Goal: Check status: Check status

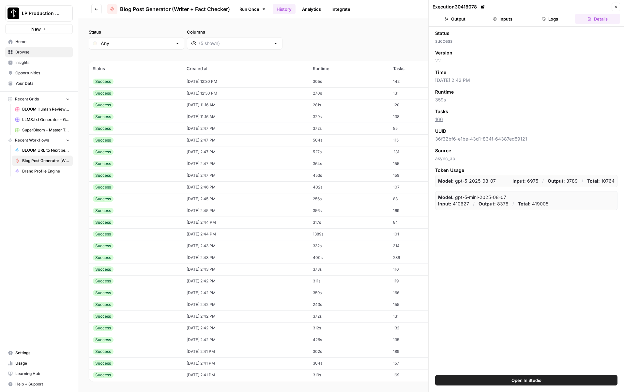
click at [533, 263] on div "Status success Version 22 Time 09/29/25 at 2:42 PM Runtime 359s Tasks 166 UUID …" at bounding box center [525, 201] width 195 height 348
click at [511, 21] on button "Inputs" at bounding box center [502, 19] width 45 height 10
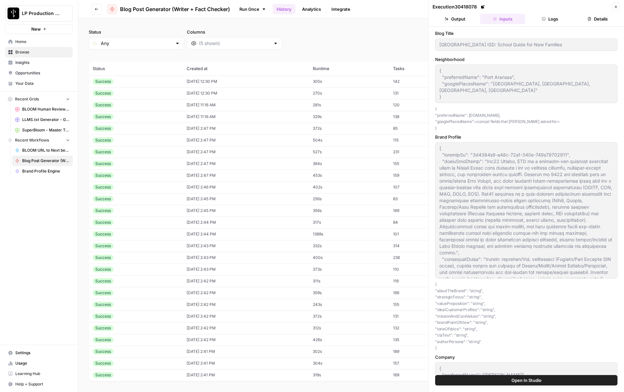
scroll to position [44, 0]
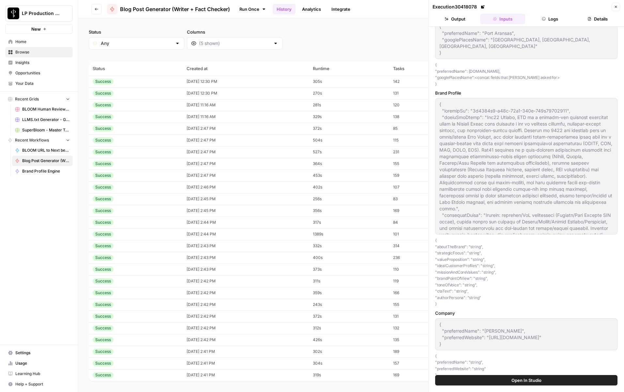
click at [523, 381] on span "Open In Studio" at bounding box center [526, 380] width 30 height 7
click at [540, 383] on span "Open In Studio" at bounding box center [526, 380] width 30 height 7
click at [389, 9] on div "Run Once History Analytics Integrate" at bounding box center [382, 9] width 295 height 13
click at [616, 8] on icon "button" at bounding box center [616, 7] width 4 height 4
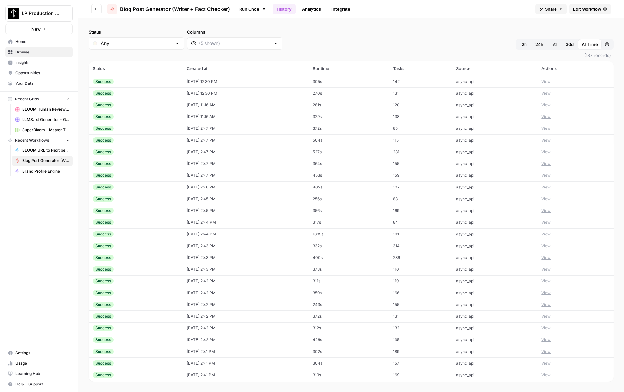
click at [252, 10] on link "Run Once" at bounding box center [252, 9] width 35 height 11
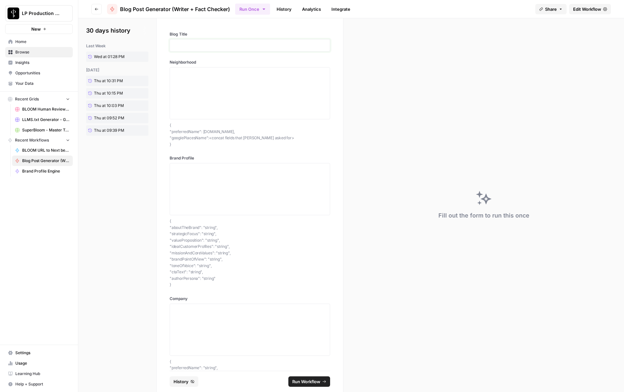
click at [201, 42] on p at bounding box center [250, 45] width 152 height 7
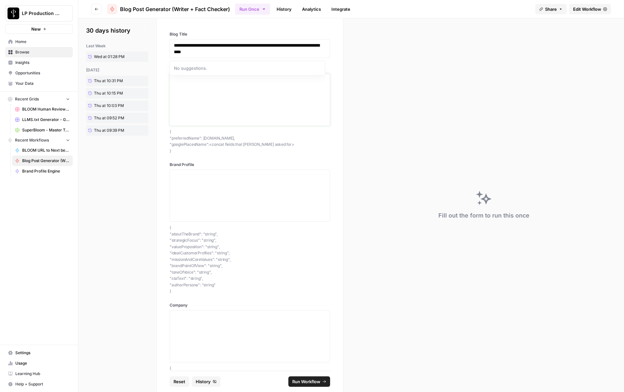
click at [205, 97] on textarea "Neighborhood" at bounding box center [250, 100] width 152 height 46
paste textarea "{ "preferredName": "Port Aransas", "googlePlacesName": "Port Aransas, Nueces Co…"
type textarea "{ "preferredName": "Port Aransas", "googlePlacesName": "Port Aransas, Nueces Co…"
click at [210, 50] on p "**********" at bounding box center [247, 48] width 147 height 13
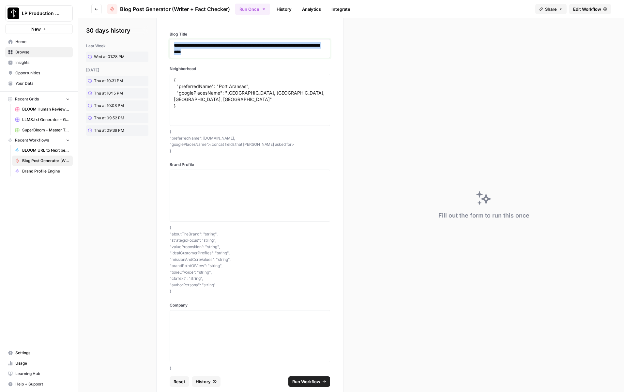
click at [210, 50] on p "**********" at bounding box center [247, 48] width 147 height 13
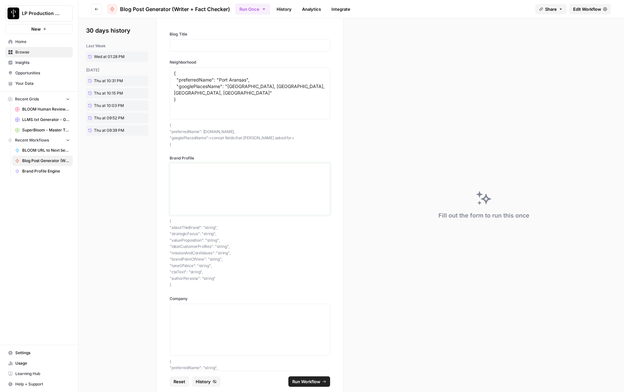
click at [216, 178] on textarea "Brand Profile" at bounding box center [250, 189] width 152 height 46
click at [242, 191] on textarea "Brand Profile" at bounding box center [250, 189] width 152 height 46
paste textarea "{ "companyId": "9d5441b4-e58b-41d9-939d-854b38041846", "aboutTheBrand": "Ten42 …"
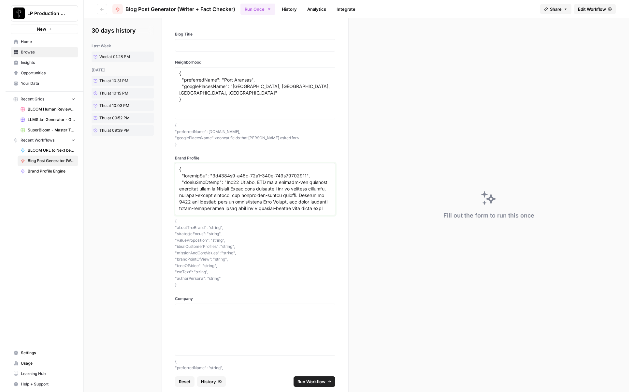
scroll to position [592, 0]
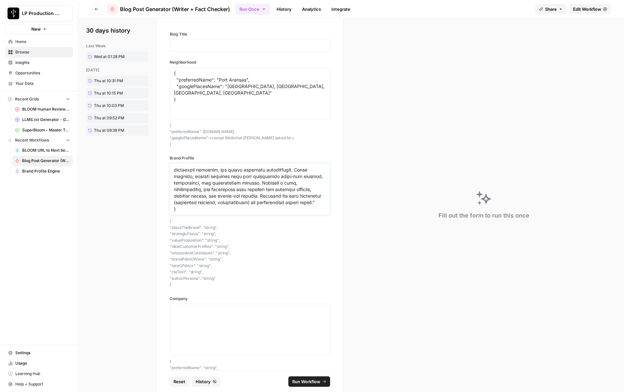
type textarea "{ "companyId": "9d5441b4-e58b-41d9-939d-854b38041846", "aboutTheBrand": "Ten42 …"
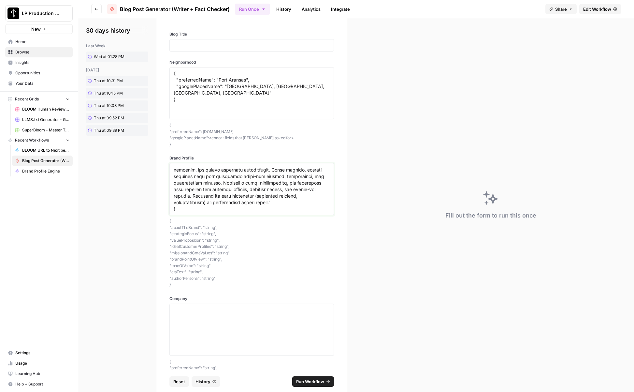
scroll to position [586, 0]
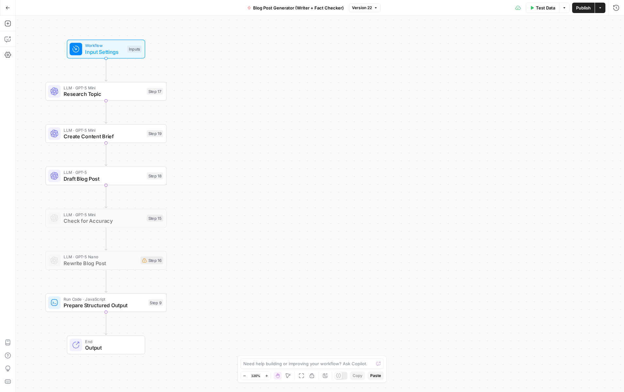
click at [7, 5] on button "Go Back" at bounding box center [8, 8] width 12 height 12
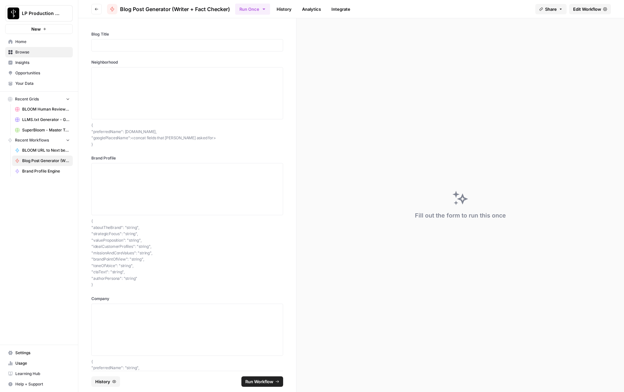
click at [40, 51] on span "Browse" at bounding box center [42, 52] width 54 height 6
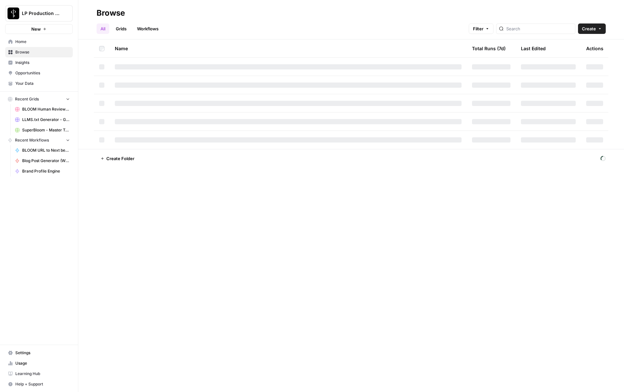
click at [159, 28] on link "Workflows" at bounding box center [147, 28] width 29 height 10
click at [540, 31] on input "search" at bounding box center [545, 28] width 66 height 7
type input "master"
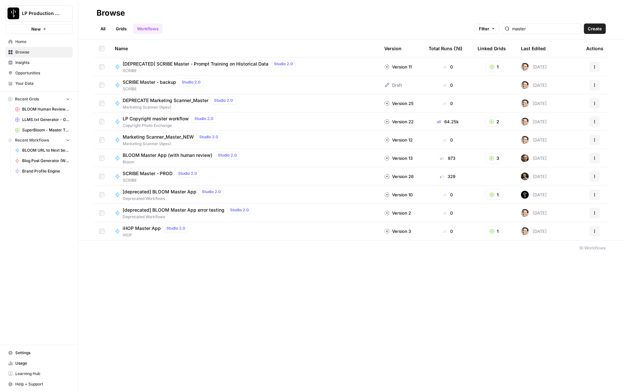
click at [163, 153] on span "BLOOM Master App (with human review)" at bounding box center [168, 155] width 90 height 7
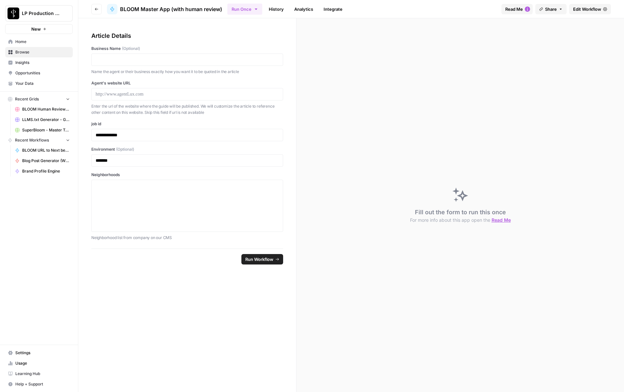
click at [222, 334] on form "**********" at bounding box center [187, 205] width 218 height 374
click at [595, 8] on span "Edit Workflow" at bounding box center [587, 9] width 28 height 7
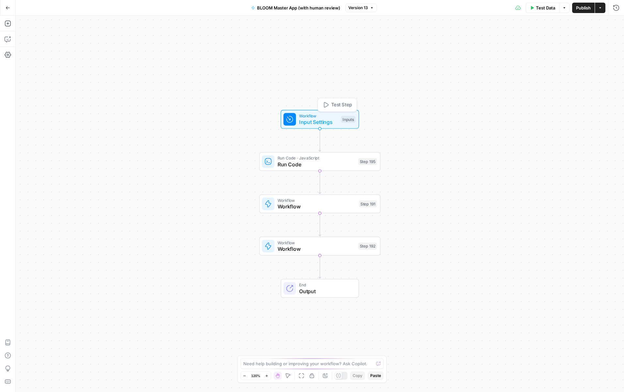
click at [332, 120] on span "Input Settings" at bounding box center [318, 122] width 39 height 8
click at [590, 113] on span "edit field" at bounding box center [588, 113] width 14 height 5
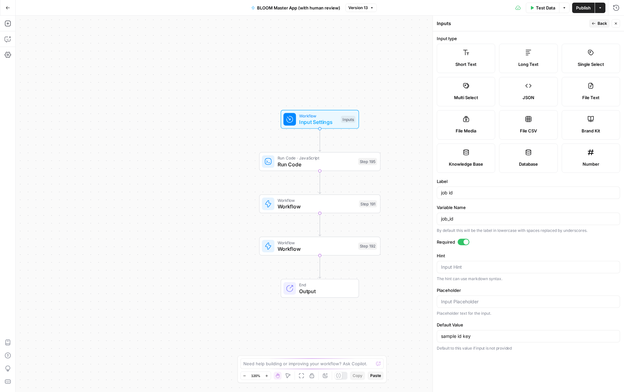
click at [362, 6] on span "Version 13" at bounding box center [358, 8] width 20 height 6
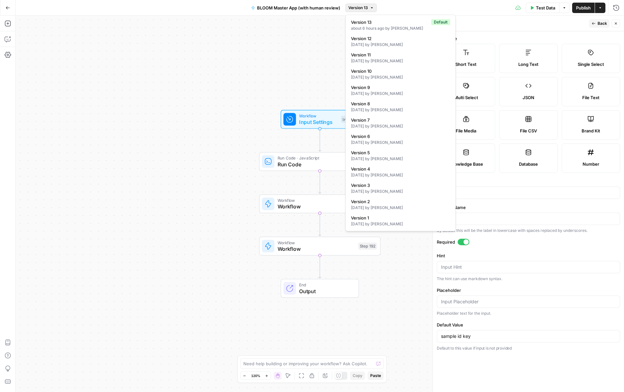
click at [410, 7] on div "Test Data Options Publish Actions Run History" at bounding box center [500, 7] width 247 height 15
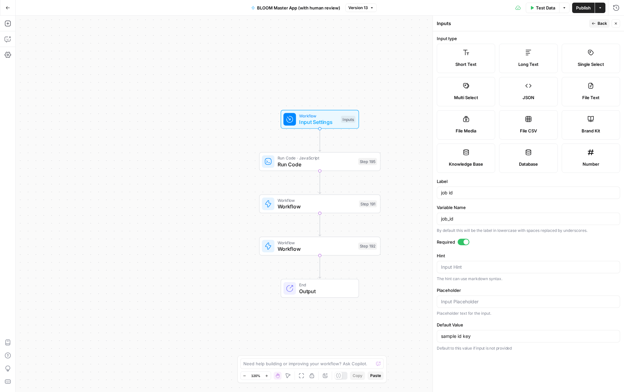
click at [596, 22] on button "Back" at bounding box center [599, 23] width 21 height 8
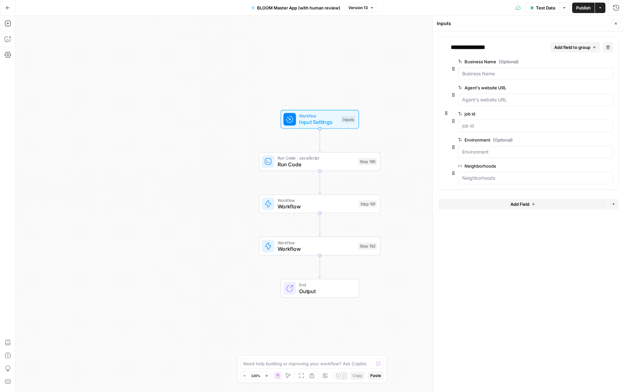
click at [618, 23] on button "Close" at bounding box center [615, 23] width 8 height 8
click at [5, 5] on button "Go Back" at bounding box center [8, 8] width 12 height 12
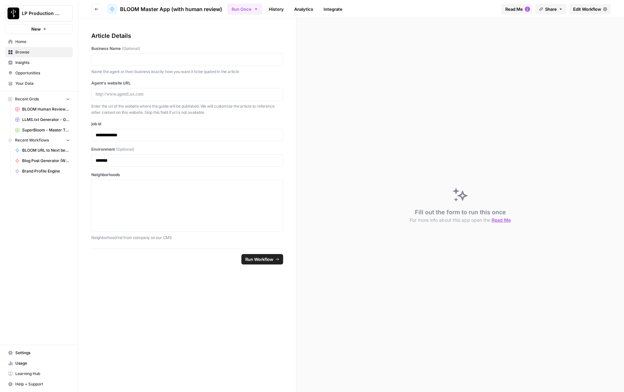
click at [273, 7] on link "History" at bounding box center [276, 9] width 23 height 10
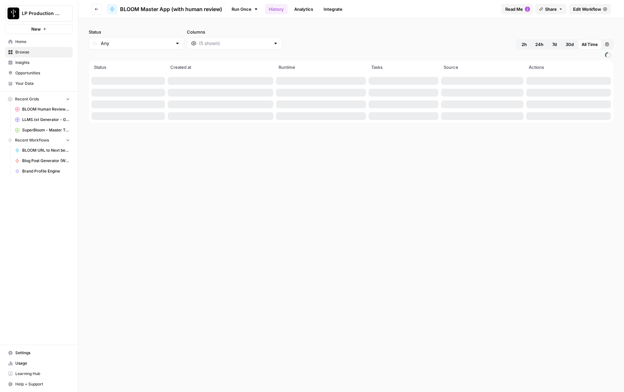
click at [528, 42] on button "2h" at bounding box center [524, 44] width 14 height 10
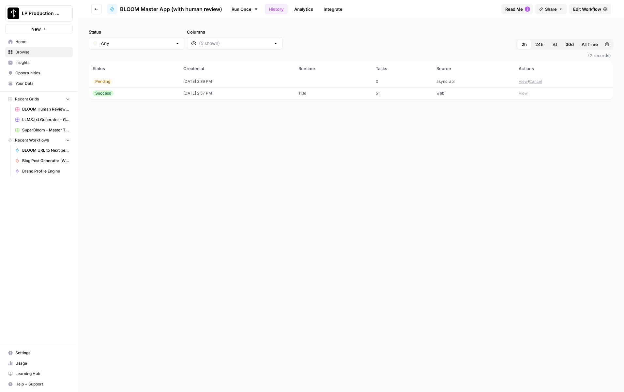
click at [522, 81] on button "View" at bounding box center [522, 82] width 9 height 6
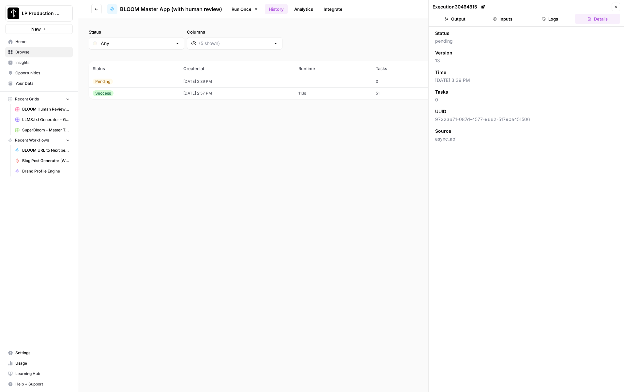
click at [507, 15] on button "Inputs" at bounding box center [502, 19] width 45 height 10
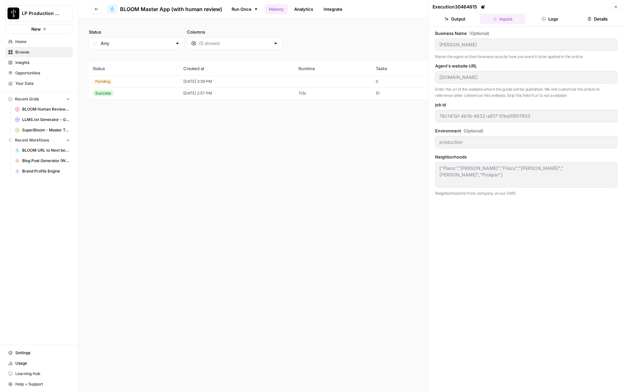
click at [347, 181] on div "Status Any Columns 2h 24h 7d 30d All Time Custom range (2 records) Status Creat…" at bounding box center [350, 205] width 545 height 374
click at [615, 6] on icon "button" at bounding box center [616, 7] width 2 height 2
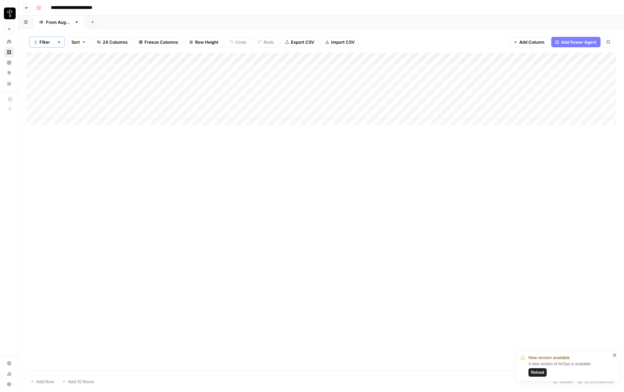
click at [55, 40] on button "Clear filters" at bounding box center [59, 42] width 10 height 10
click at [537, 372] on span "Reload" at bounding box center [537, 372] width 13 height 6
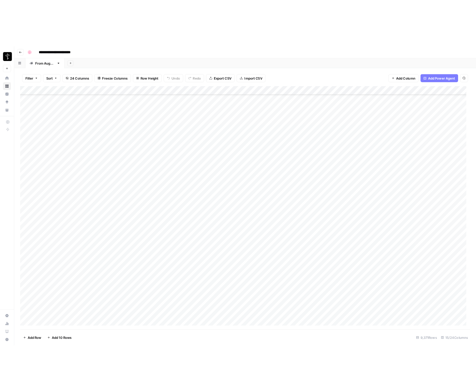
scroll to position [103591, 0]
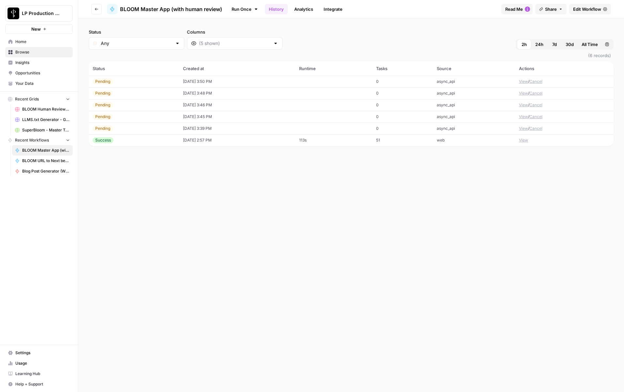
click at [359, 216] on div "Status Any Columns 2h 24h 7d 30d All Time Custom range (6 records) Status Creat…" at bounding box center [350, 205] width 545 height 374
click at [436, 291] on div "Status Any Columns 2h 24h 7d 30d All Time Custom range (6 records) Status Creat…" at bounding box center [350, 205] width 545 height 374
click at [525, 80] on button "View" at bounding box center [523, 82] width 9 height 6
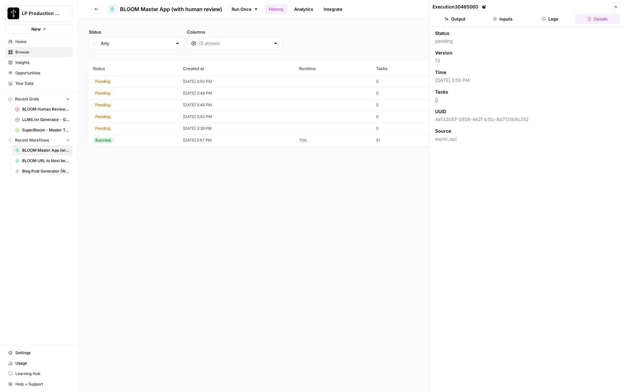
click at [462, 19] on button "Output" at bounding box center [454, 19] width 45 height 10
click at [499, 17] on button "Inputs" at bounding box center [502, 19] width 45 height 10
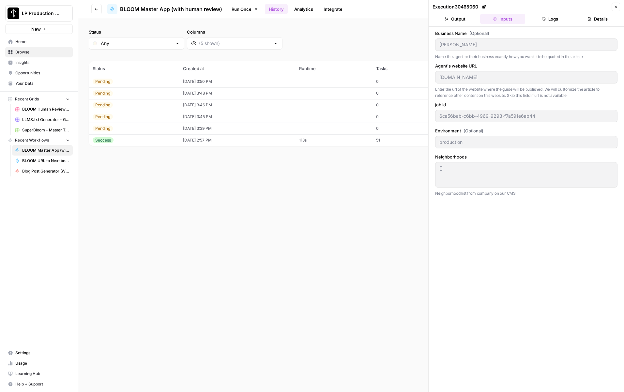
click at [551, 19] on button "Logs" at bounding box center [550, 19] width 45 height 10
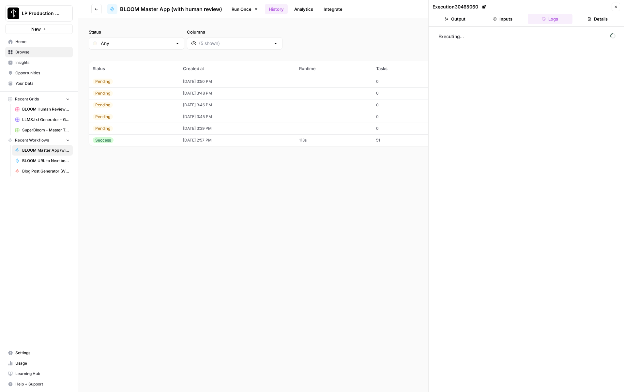
click at [512, 17] on button "Inputs" at bounding box center [502, 19] width 45 height 10
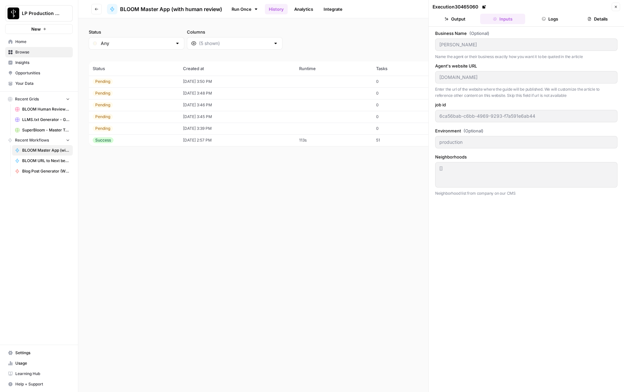
click at [617, 6] on icon "button" at bounding box center [616, 7] width 4 height 4
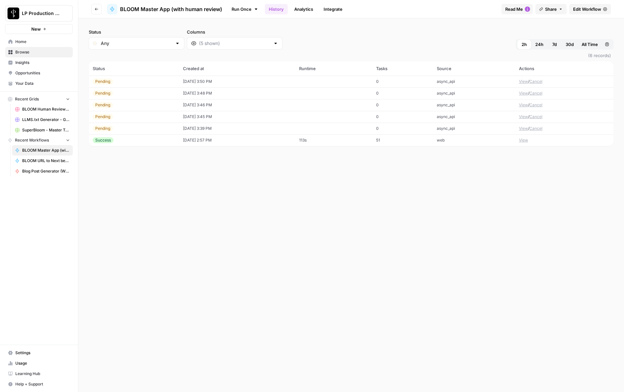
click at [523, 93] on button "View" at bounding box center [523, 93] width 9 height 6
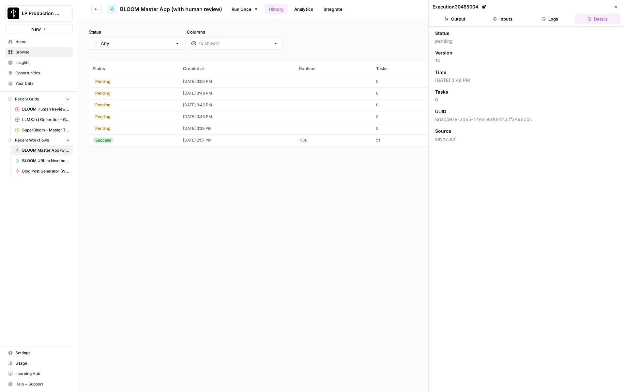
click at [555, 19] on button "Logs" at bounding box center [550, 19] width 45 height 10
click at [515, 15] on button "Inputs" at bounding box center [502, 19] width 45 height 10
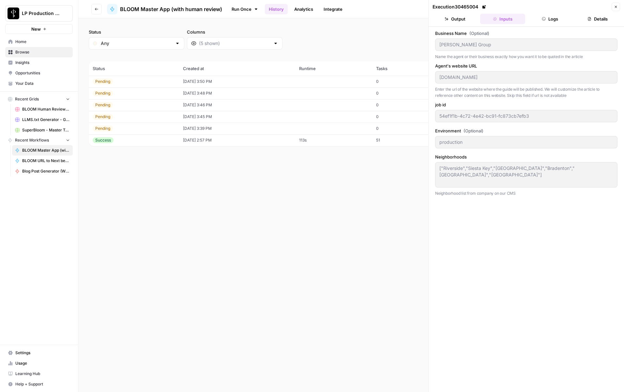
click at [616, 7] on icon "button" at bounding box center [616, 7] width 4 height 4
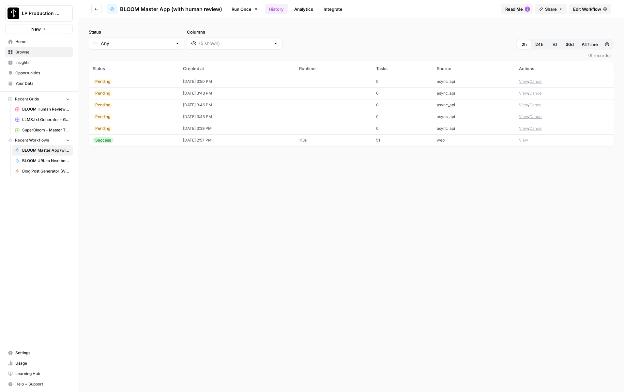
click at [524, 105] on button "View" at bounding box center [523, 105] width 9 height 6
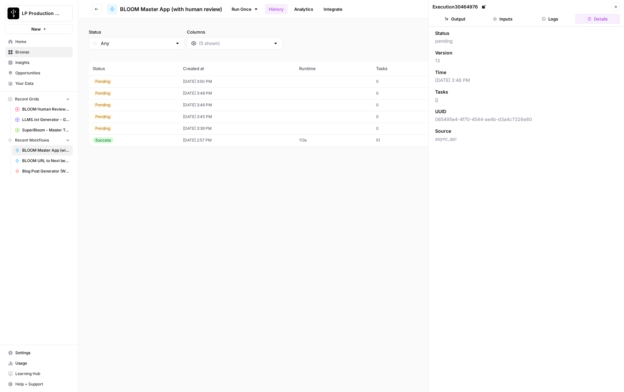
click at [548, 12] on header "Execution 30464976 Close Output Inputs Logs Details" at bounding box center [525, 13] width 195 height 27
click at [509, 17] on button "Inputs" at bounding box center [502, 19] width 45 height 10
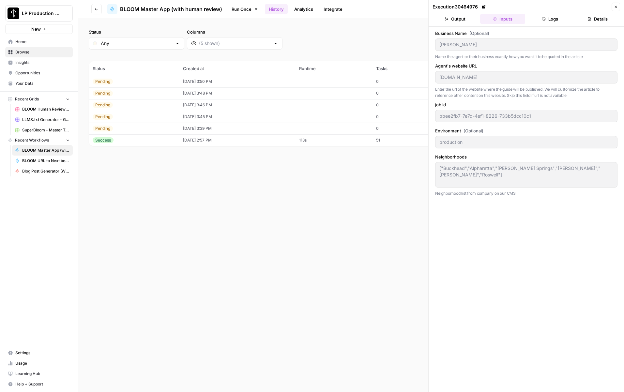
click at [614, 7] on icon "button" at bounding box center [616, 7] width 4 height 4
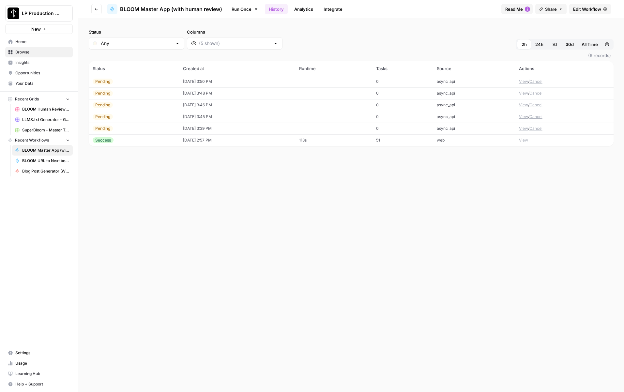
click at [525, 116] on button "View" at bounding box center [523, 117] width 9 height 6
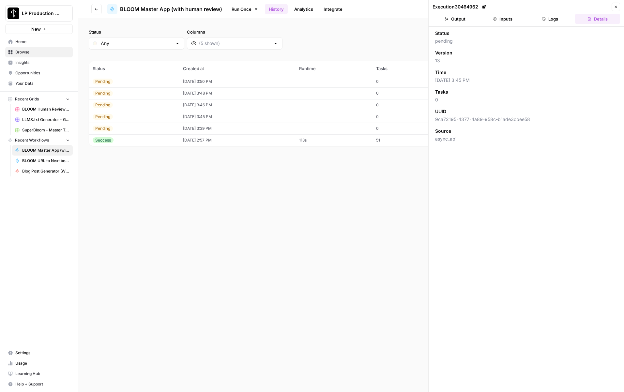
click at [513, 18] on button "Inputs" at bounding box center [502, 19] width 45 height 10
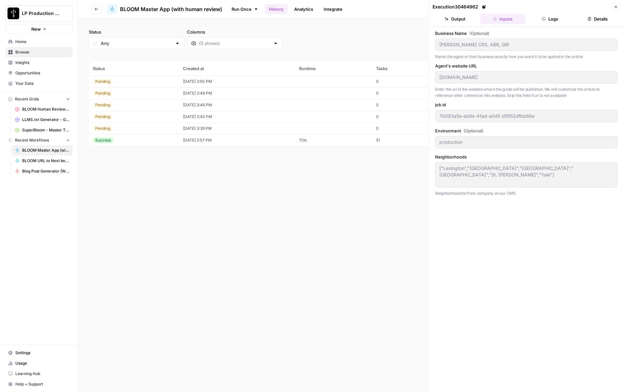
drag, startPoint x: 615, startPoint y: 5, endPoint x: 609, endPoint y: 10, distance: 8.3
click at [615, 5] on icon "button" at bounding box center [616, 7] width 4 height 4
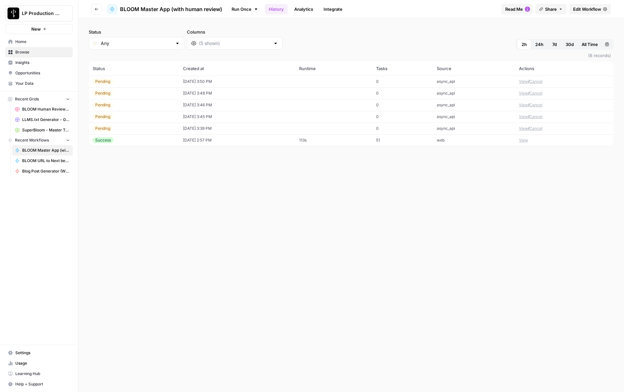
click at [524, 128] on button "View" at bounding box center [523, 129] width 9 height 6
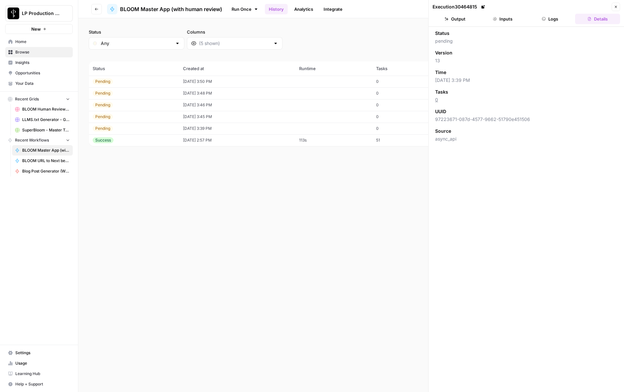
click at [496, 15] on button "Inputs" at bounding box center [502, 19] width 45 height 10
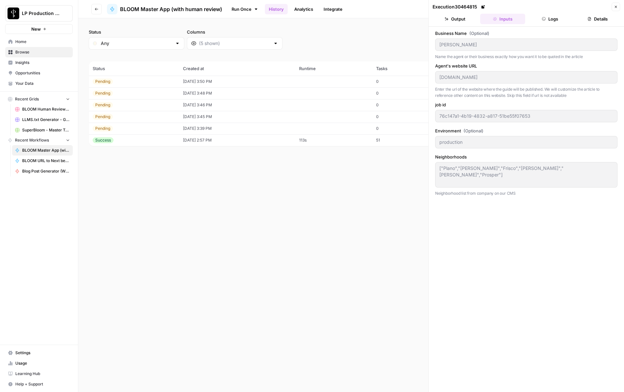
click at [534, 261] on div "Business Name (Optional) Jeremy Jordan Name the agent or their business exactly…" at bounding box center [526, 209] width 182 height 359
click at [619, 6] on button "Close" at bounding box center [615, 7] width 8 height 8
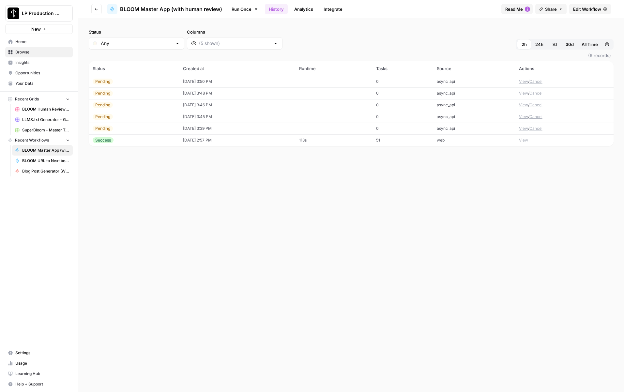
click at [524, 81] on button "View" at bounding box center [523, 82] width 9 height 6
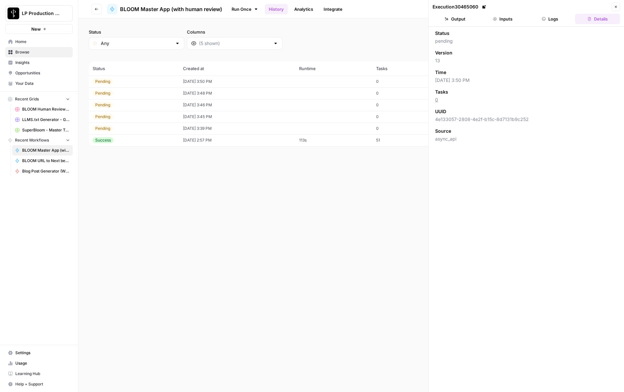
click at [556, 21] on button "Logs" at bounding box center [550, 19] width 45 height 10
click at [501, 18] on button "Inputs" at bounding box center [502, 19] width 45 height 10
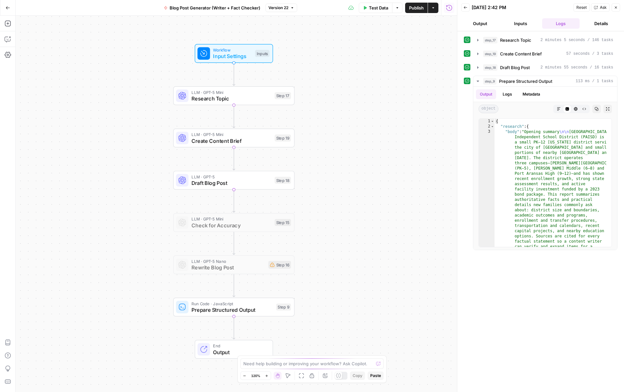
click at [511, 24] on button "Inputs" at bounding box center [520, 23] width 38 height 10
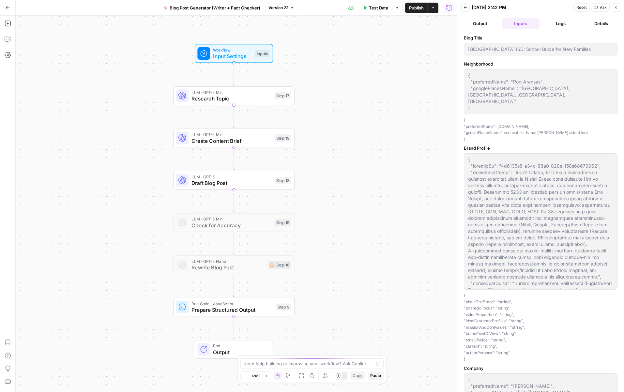
click at [558, 22] on button "Logs" at bounding box center [561, 23] width 38 height 10
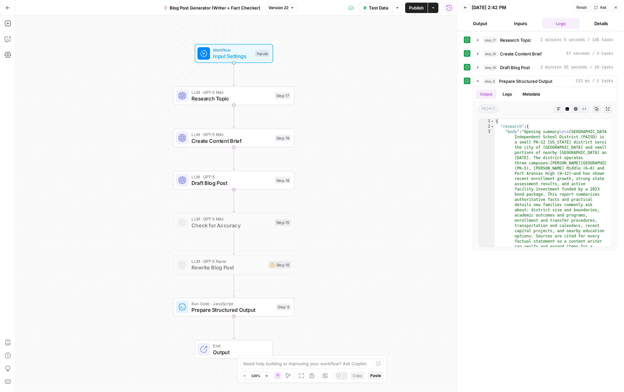
click at [233, 51] on span "Workflow" at bounding box center [232, 50] width 39 height 6
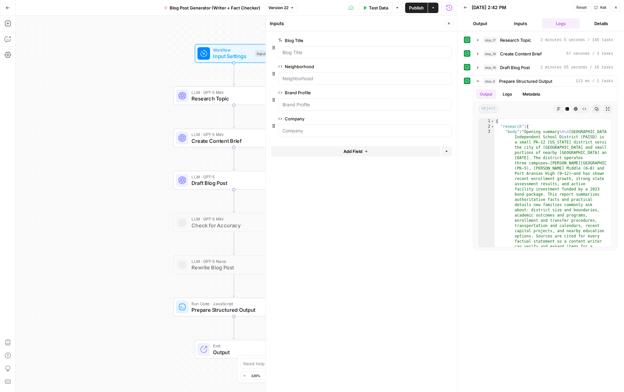
click at [321, 7] on div "Test Data Options Publish Actions Run History" at bounding box center [377, 7] width 160 height 15
click at [578, 7] on span "Reset" at bounding box center [581, 8] width 10 height 6
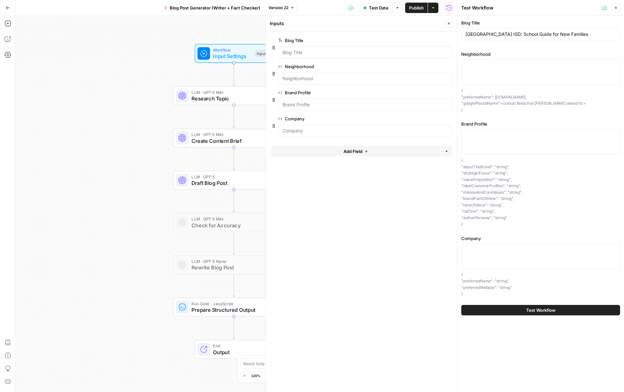
click at [614, 10] on button "Close" at bounding box center [615, 8] width 8 height 8
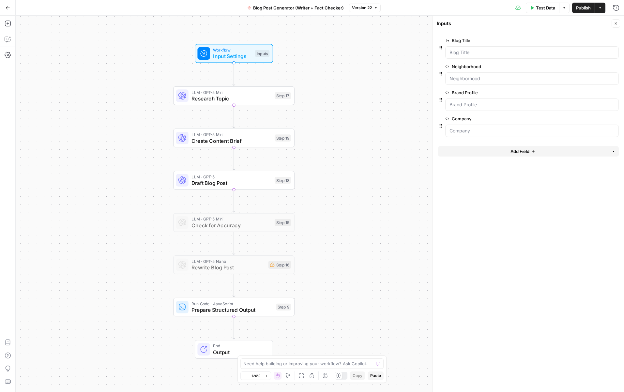
click at [617, 24] on icon "button" at bounding box center [616, 24] width 4 height 4
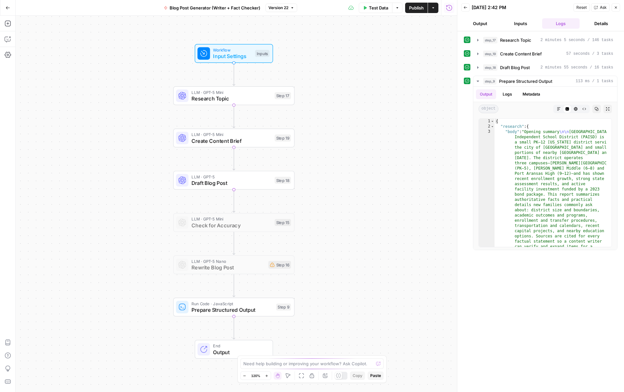
click at [517, 24] on button "Inputs" at bounding box center [520, 23] width 38 height 10
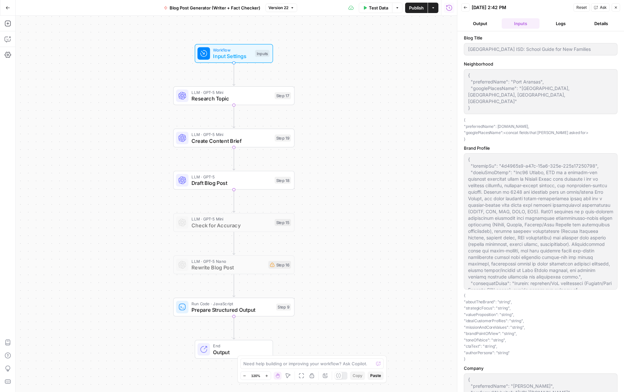
click at [515, 117] on p "{ "preferredName": neighborhood.name, "googlePlacesName": <concat fields that K…" at bounding box center [541, 129] width 154 height 25
click at [520, 123] on p "{ "preferredName": neighborhood.name, "googlePlacesName": <concat fields that K…" at bounding box center [541, 129] width 154 height 25
click at [516, 124] on p "{ "preferredName": neighborhood.name, "googlePlacesName": <concat fields that K…" at bounding box center [541, 129] width 154 height 25
click at [484, 23] on button "Output" at bounding box center [480, 23] width 38 height 10
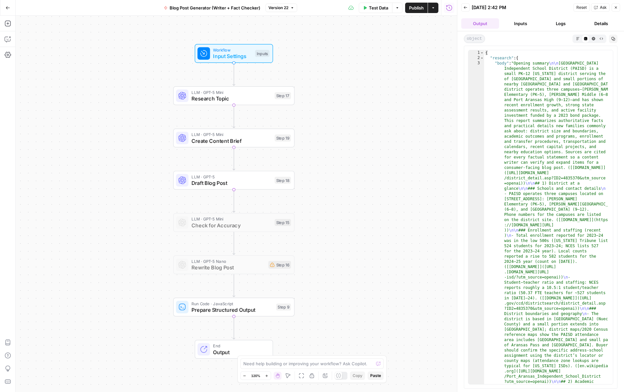
click at [523, 23] on button "Inputs" at bounding box center [520, 23] width 38 height 10
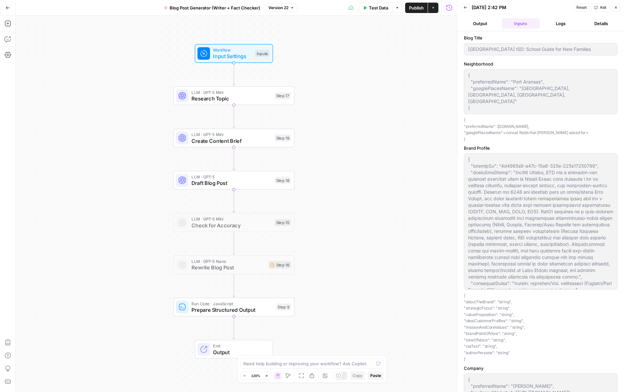
click at [478, 24] on button "Output" at bounding box center [480, 23] width 38 height 10
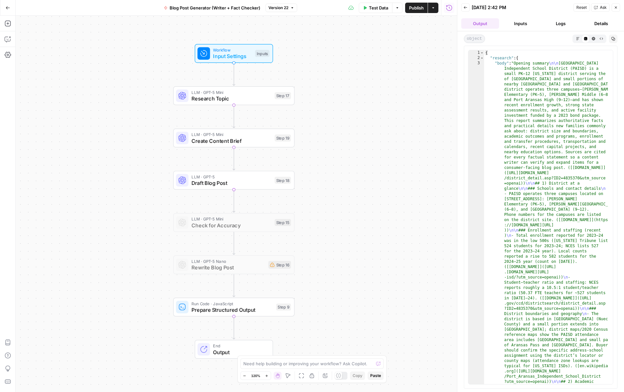
click at [528, 25] on button "Inputs" at bounding box center [520, 23] width 38 height 10
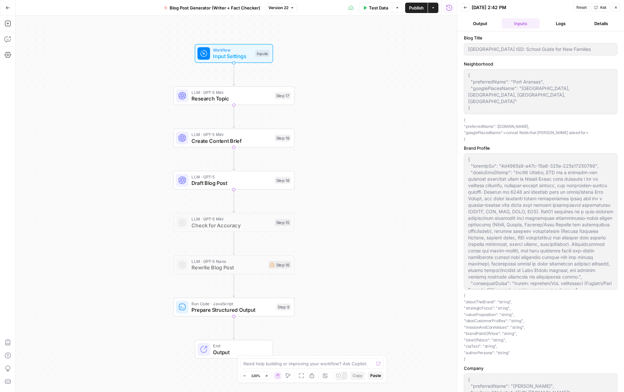
click at [553, 24] on button "Logs" at bounding box center [561, 23] width 38 height 10
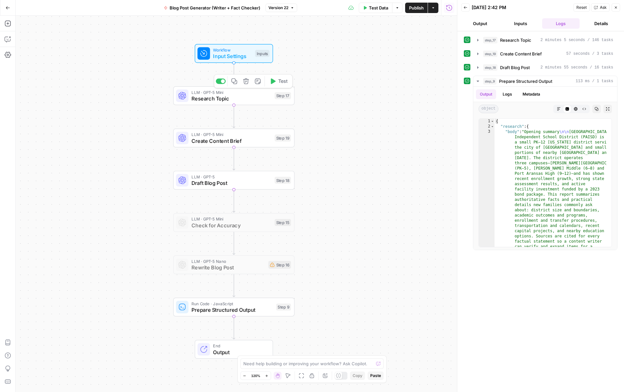
click at [227, 99] on span "Research Topic" at bounding box center [231, 99] width 80 height 8
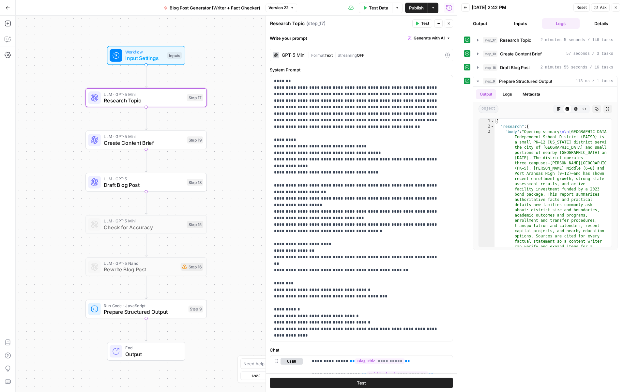
drag, startPoint x: 167, startPoint y: 329, endPoint x: 93, endPoint y: 340, distance: 74.6
click at [79, 332] on div "Workflow Input Settings Inputs LLM · GPT-5 Mini Research Topic Step 17 LLM · GP…" at bounding box center [236, 204] width 441 height 376
click at [338, 375] on icon at bounding box center [338, 375] width 5 height 4
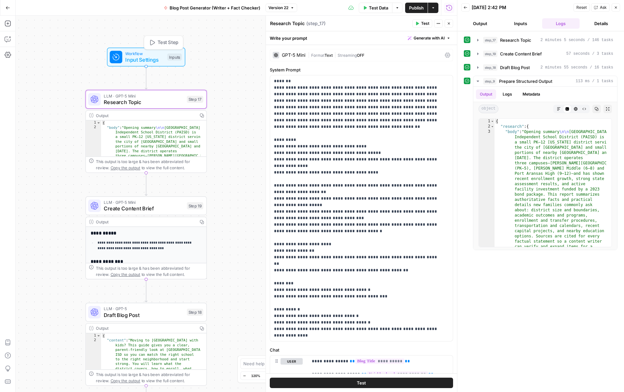
click at [134, 56] on span "Input Settings" at bounding box center [144, 60] width 39 height 8
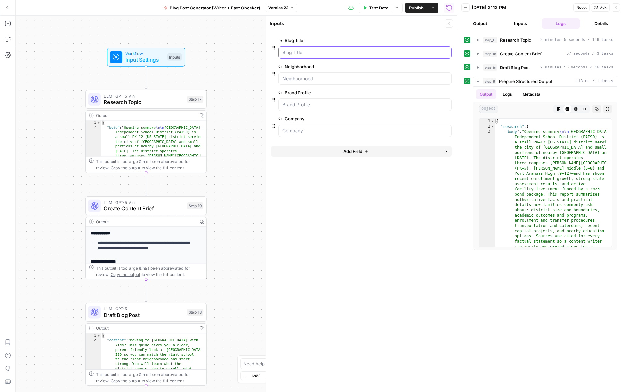
click at [314, 52] on Title "Blog Title" at bounding box center [364, 52] width 165 height 7
click at [369, 239] on form "Blog Title edit field Delete group Neighborhood edit field Delete group Brand P…" at bounding box center [361, 211] width 191 height 361
click at [451, 24] on button "Close" at bounding box center [448, 23] width 8 height 8
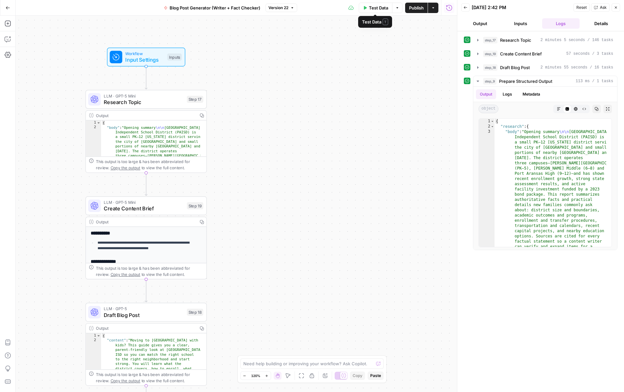
click at [397, 7] on icon "button" at bounding box center [397, 7] width 2 height 1
click at [370, 8] on span "Test Data" at bounding box center [378, 8] width 19 height 7
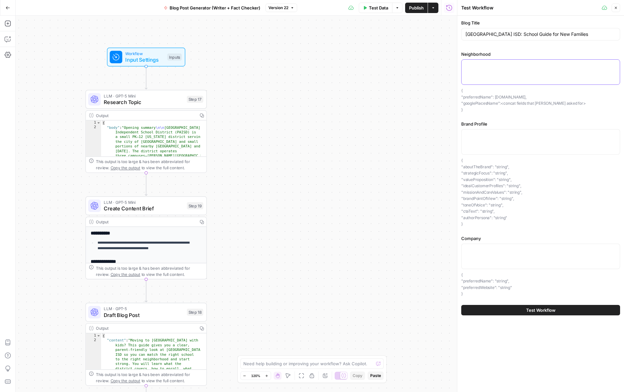
click at [473, 63] on textarea "Neighborhood" at bounding box center [540, 65] width 150 height 7
click at [507, 286] on p "{ "preferredName": "string", "preferredWebsite": "string" }" at bounding box center [540, 284] width 159 height 25
click at [512, 228] on div "Blog Title Port Aransas ISD: School Guide for New Families Neighborhood { "pref…" at bounding box center [540, 158] width 159 height 277
click at [515, 98] on p "{ "preferredName": neighborhood.name, "googlePlacesName": <concat fields that K…" at bounding box center [540, 99] width 159 height 25
click at [619, 8] on button "Close" at bounding box center [615, 8] width 8 height 8
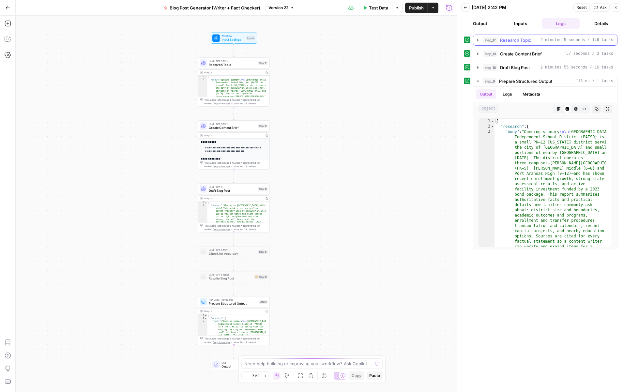
click at [477, 38] on icon "button" at bounding box center [477, 39] width 5 height 5
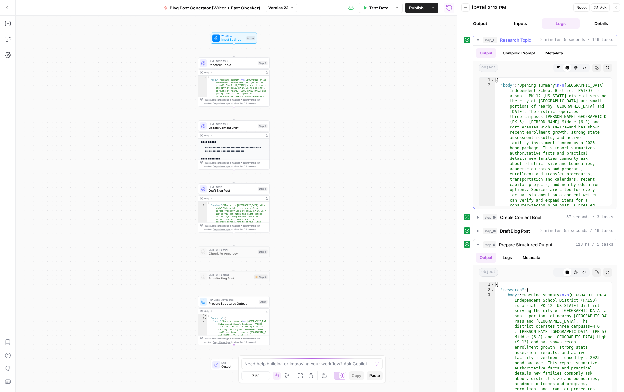
click at [477, 38] on icon "button" at bounding box center [477, 39] width 5 height 5
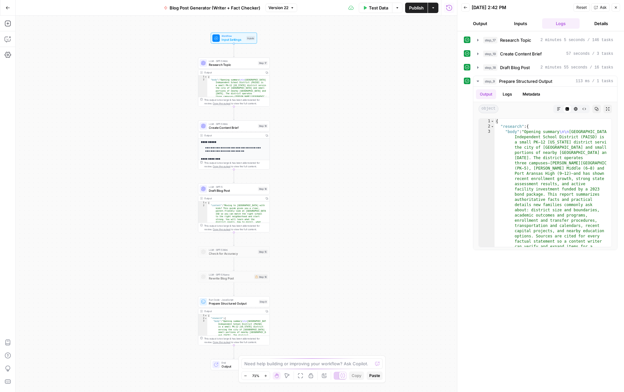
click at [524, 24] on button "Inputs" at bounding box center [520, 23] width 38 height 10
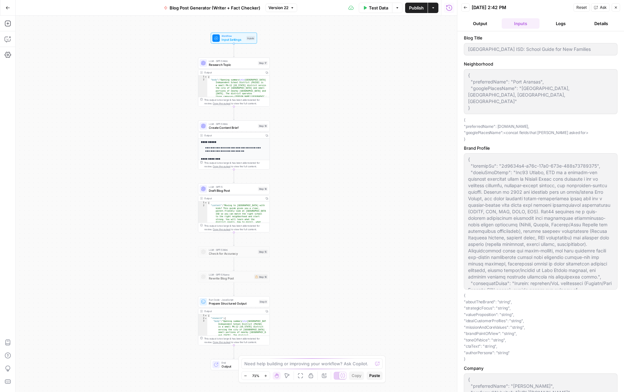
drag, startPoint x: 468, startPoint y: 73, endPoint x: 486, endPoint y: 103, distance: 35.6
click at [486, 103] on div "Neighborhood { "preferredName": "[GEOGRAPHIC_DATA]", "googlePlacesName": "[GEOG…" at bounding box center [541, 102] width 154 height 82
click at [515, 216] on div at bounding box center [541, 221] width 154 height 136
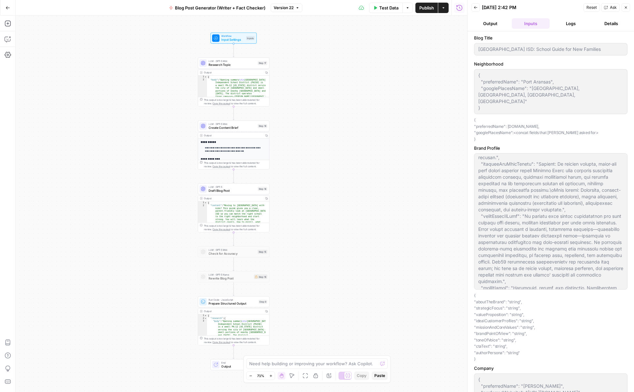
scroll to position [326, 0]
click at [570, 25] on button "Logs" at bounding box center [572, 23] width 38 height 10
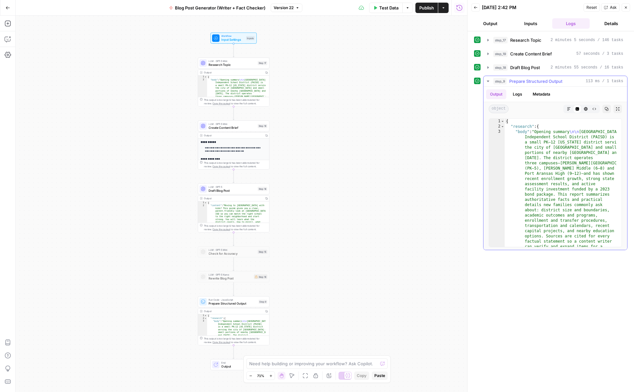
click at [486, 81] on icon "button" at bounding box center [488, 81] width 5 height 5
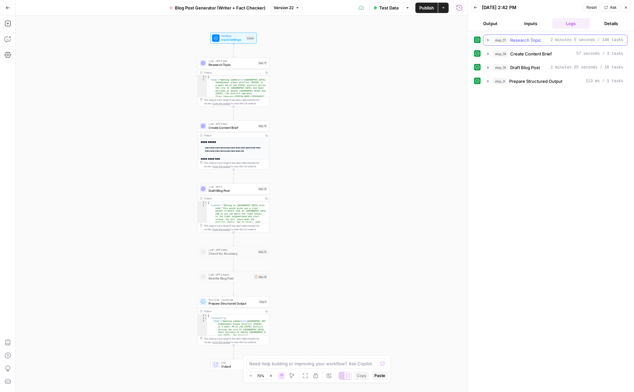
click at [488, 38] on icon "button" at bounding box center [488, 39] width 5 height 5
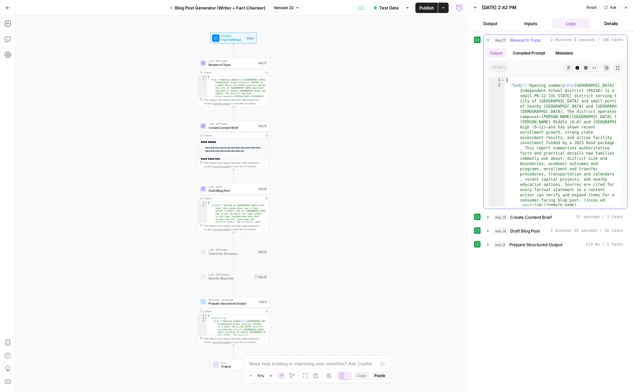
click at [524, 52] on button "Compiled Prompt" at bounding box center [529, 53] width 40 height 10
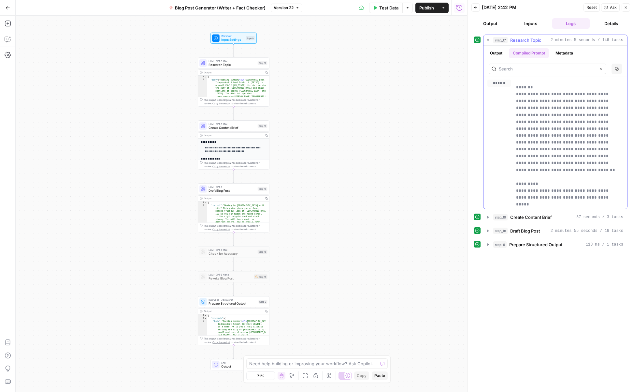
click at [487, 39] on icon "button" at bounding box center [488, 39] width 5 height 5
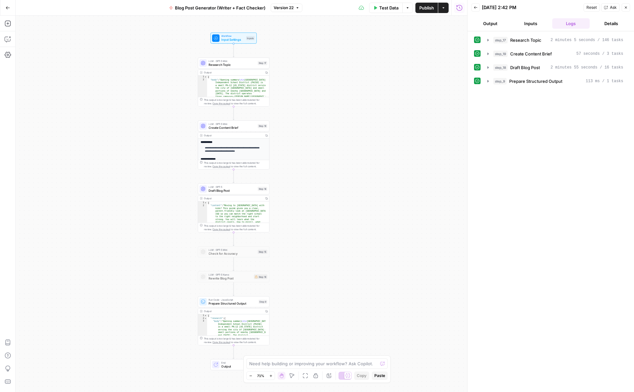
click at [564, 251] on div "step_17 Research Topic 2 minutes 5 seconds / 146 tasks step_19 Create Content B…" at bounding box center [551, 212] width 154 height 354
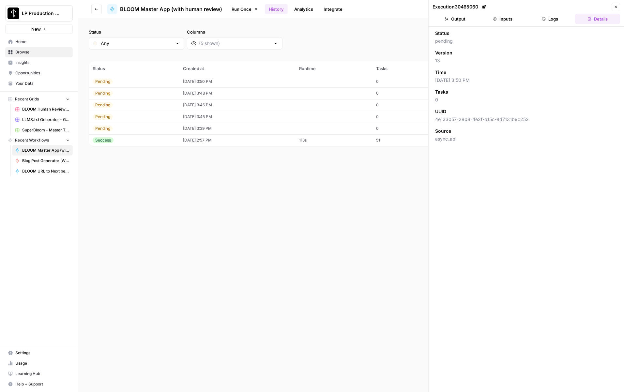
click at [617, 6] on icon "button" at bounding box center [616, 7] width 4 height 4
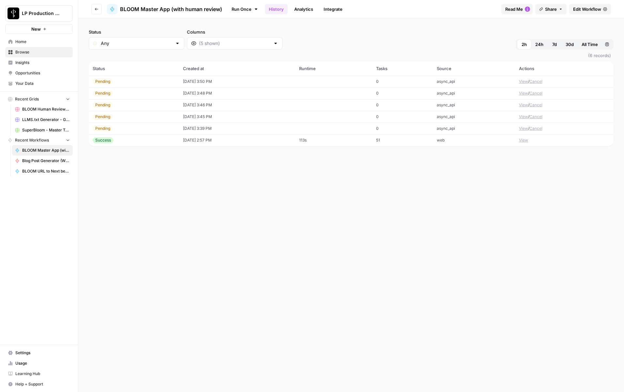
click at [525, 116] on button "View" at bounding box center [523, 117] width 9 height 6
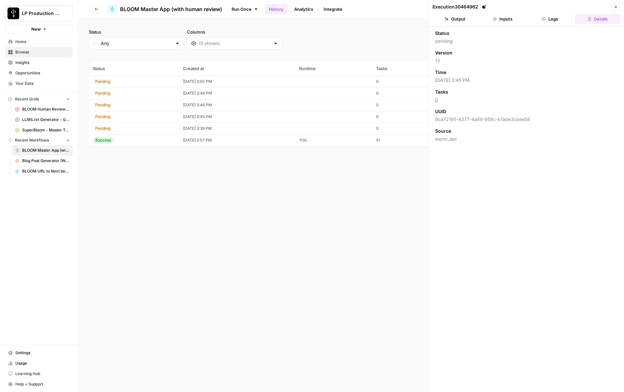
click at [498, 17] on button "Inputs" at bounding box center [502, 19] width 45 height 10
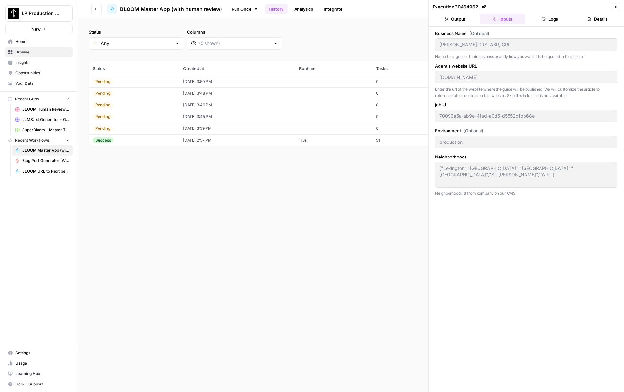
click at [550, 16] on button "Logs" at bounding box center [550, 19] width 45 height 10
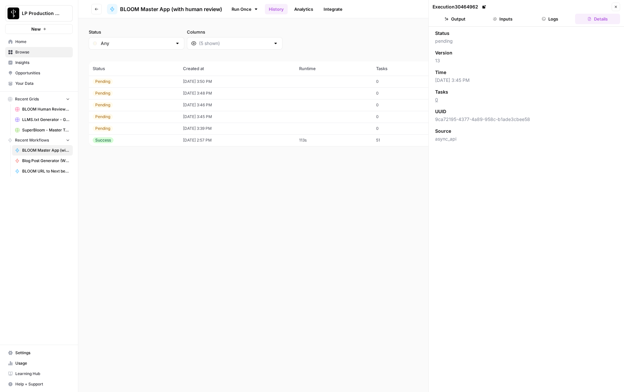
click at [550, 18] on button "Logs" at bounding box center [550, 19] width 45 height 10
click at [496, 19] on icon "button" at bounding box center [495, 19] width 4 height 4
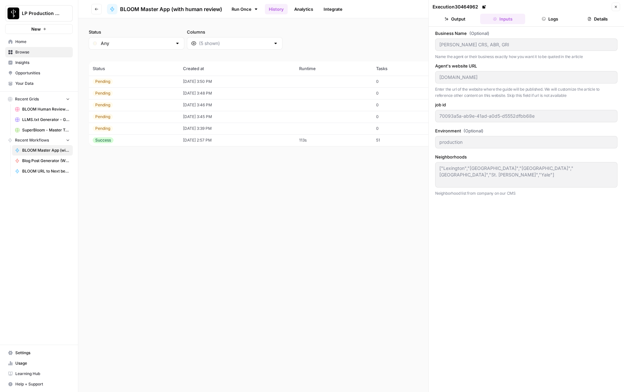
click at [466, 19] on button "Output" at bounding box center [454, 19] width 45 height 10
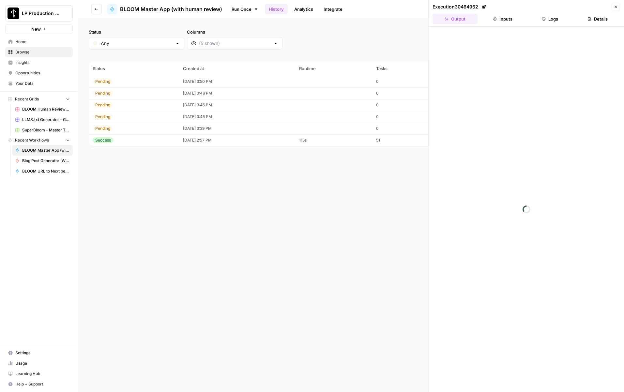
click at [510, 17] on button "Inputs" at bounding box center [502, 19] width 45 height 10
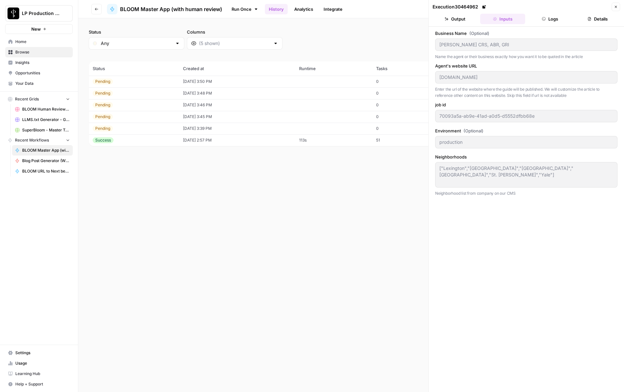
click at [618, 5] on button "Close" at bounding box center [615, 7] width 8 height 8
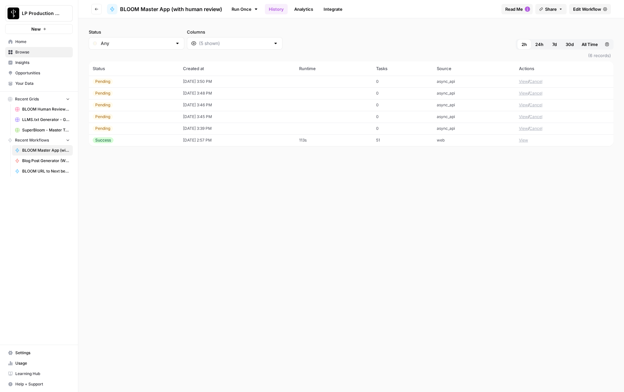
click at [529, 80] on td "View / Cancel" at bounding box center [564, 82] width 98 height 12
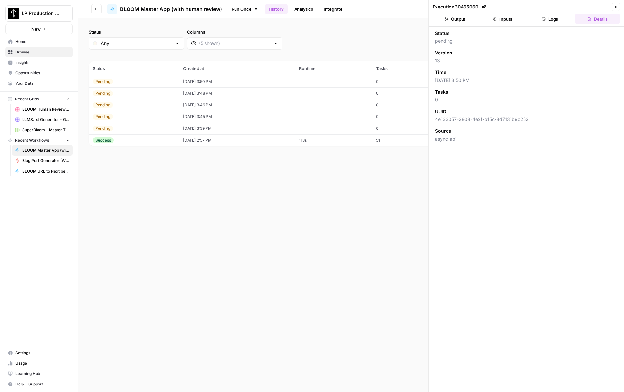
click at [550, 19] on button "Logs" at bounding box center [550, 19] width 45 height 10
click at [617, 4] on button "Close" at bounding box center [615, 7] width 8 height 8
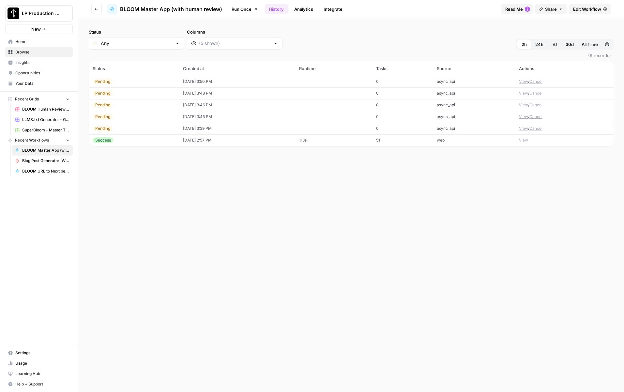
click at [523, 128] on button "View" at bounding box center [523, 129] width 9 height 6
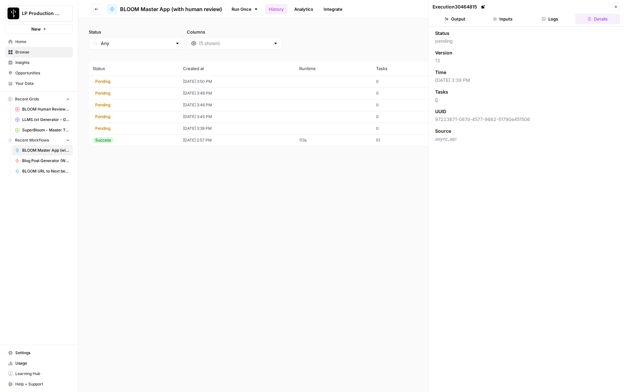
click at [542, 15] on button "Logs" at bounding box center [550, 19] width 45 height 10
click at [615, 5] on icon "button" at bounding box center [616, 7] width 4 height 4
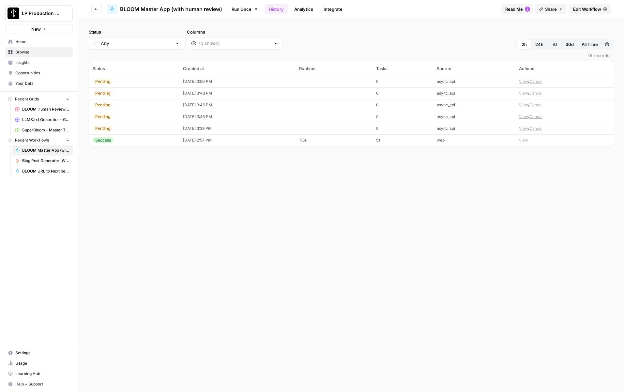
click at [346, 202] on div "Status Any Columns 2h 24h 7d 30d All Time Custom range (6 records) Status Creat…" at bounding box center [350, 205] width 545 height 374
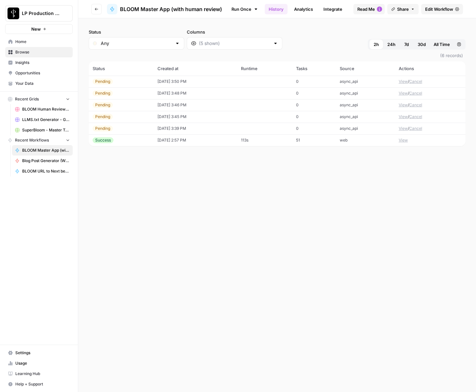
click at [383, 309] on div "Status Any Columns 2h 24h 7d 30d All Time Custom range (6 records) Status Creat…" at bounding box center [277, 205] width 398 height 374
click at [405, 129] on button "View" at bounding box center [403, 129] width 9 height 6
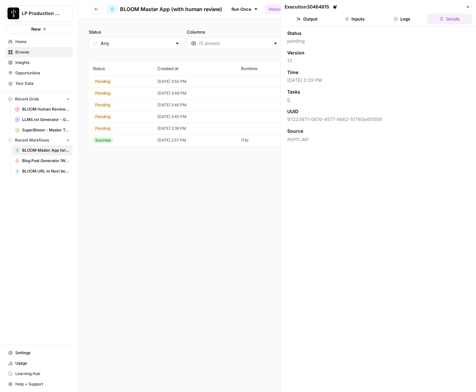
click at [395, 16] on button "Logs" at bounding box center [402, 19] width 45 height 10
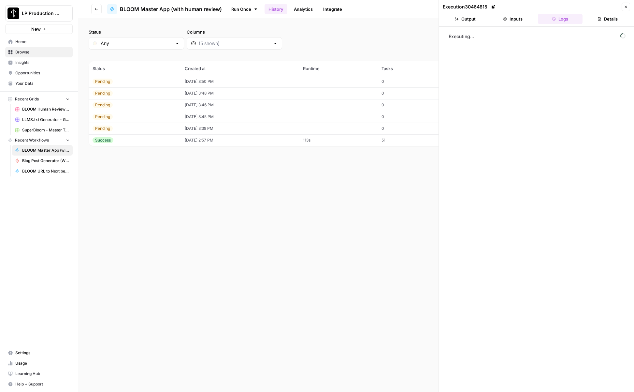
click at [623, 7] on icon "button" at bounding box center [626, 7] width 2 height 2
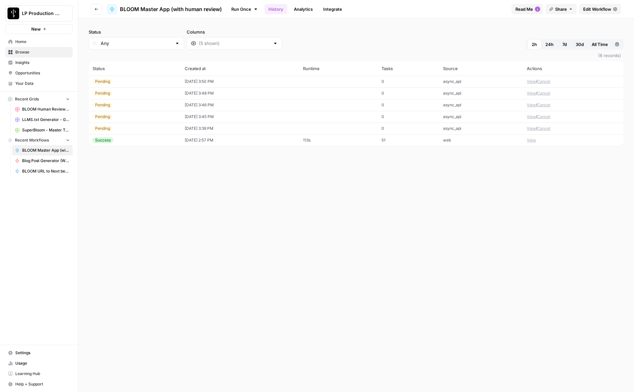
click at [29, 111] on span "BLOOM Human Review (ver2)" at bounding box center [46, 109] width 48 height 6
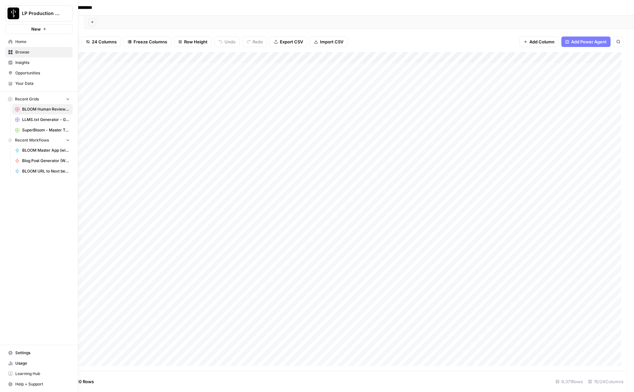
click at [14, 51] on link "Browse" at bounding box center [38, 52] width 67 height 10
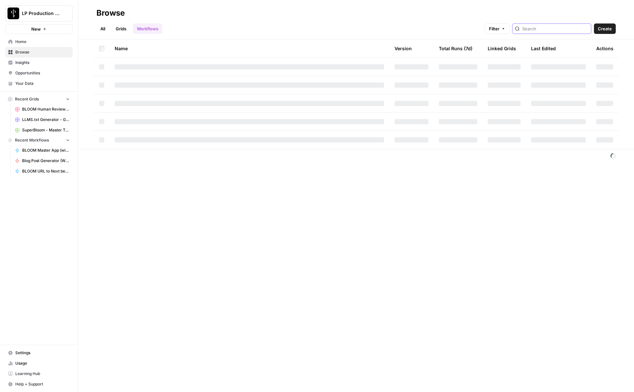
click at [555, 29] on input "search" at bounding box center [556, 28] width 66 height 7
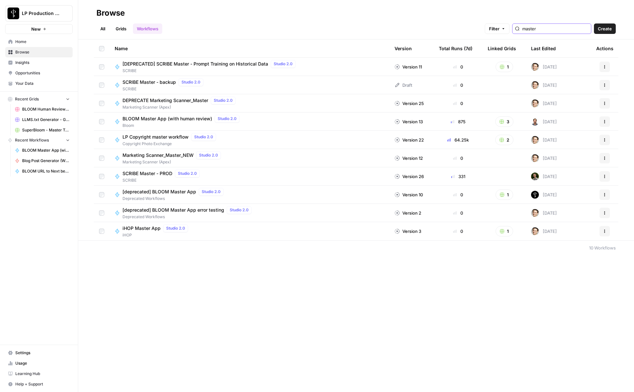
type input "master"
click at [148, 120] on span "BLOOM Master App (with human review)" at bounding box center [168, 118] width 90 height 7
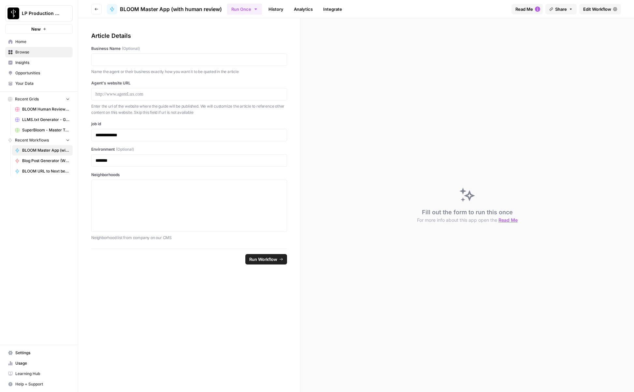
click at [277, 9] on link "History" at bounding box center [276, 9] width 23 height 10
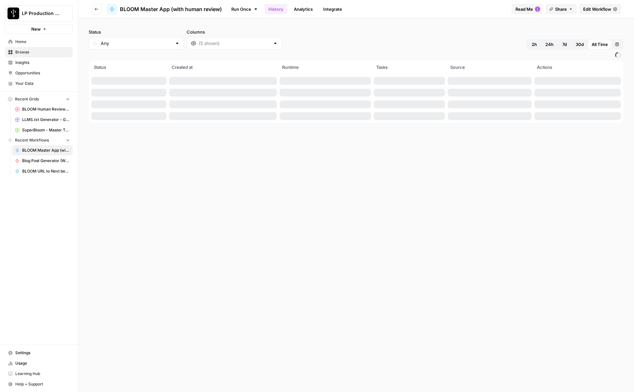
click at [538, 46] on button "2h" at bounding box center [535, 44] width 14 height 10
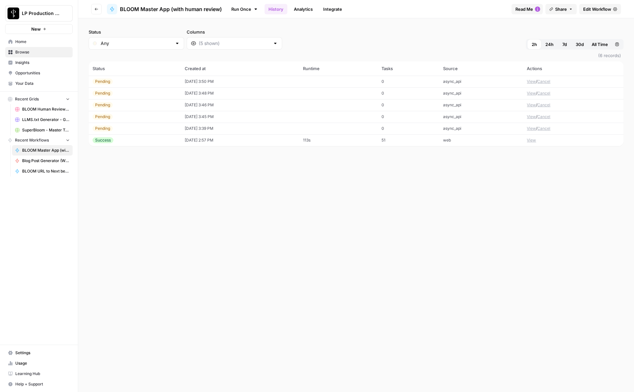
click at [197, 217] on div "Status Any Columns 2h 24h 7d 30d All Time Custom range (6 records) Status Creat…" at bounding box center [356, 205] width 556 height 374
click at [531, 92] on button "View" at bounding box center [531, 93] width 9 height 6
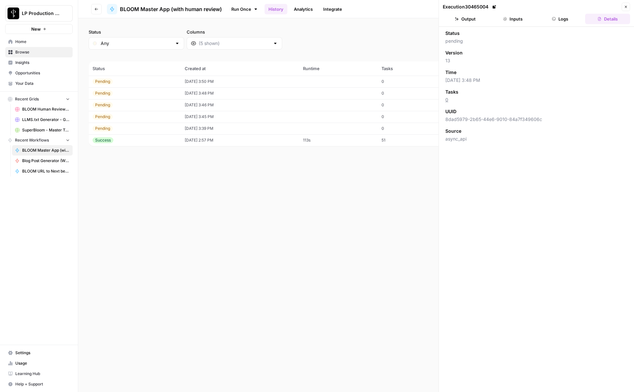
click at [556, 22] on button "Logs" at bounding box center [560, 19] width 45 height 10
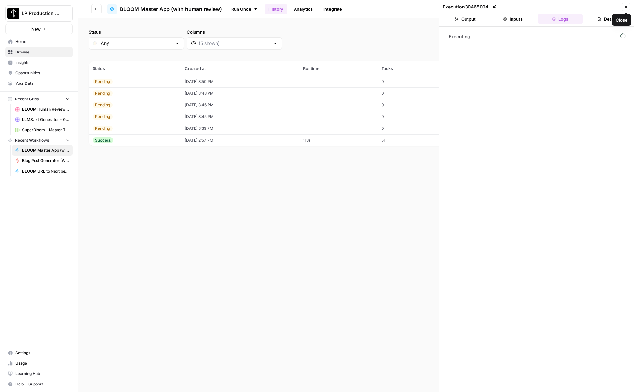
click at [623, 4] on button "Close" at bounding box center [626, 7] width 8 height 8
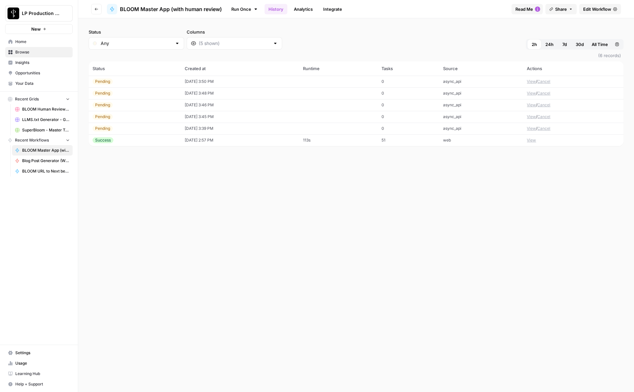
click at [278, 231] on div "Status Any Columns 2h 24h 7d 30d All Time Custom range (6 records) Status Creat…" at bounding box center [356, 205] width 556 height 374
click at [289, 230] on div "Status Any Columns 2h 24h 7d 30d All Time Custom range (6 records) Status Creat…" at bounding box center [356, 205] width 556 height 374
click at [308, 246] on div "Status Any Columns 2h 24h 7d 30d All Time Custom range (6 records) Status Creat…" at bounding box center [356, 205] width 556 height 374
click at [27, 364] on span "Usage" at bounding box center [42, 363] width 54 height 6
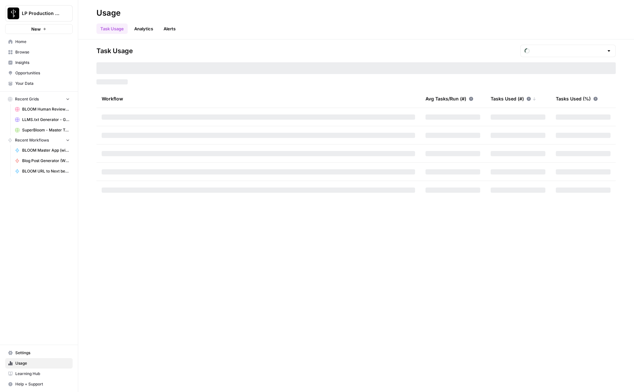
type input "September Tasks"
click at [561, 50] on input "text" at bounding box center [568, 51] width 71 height 7
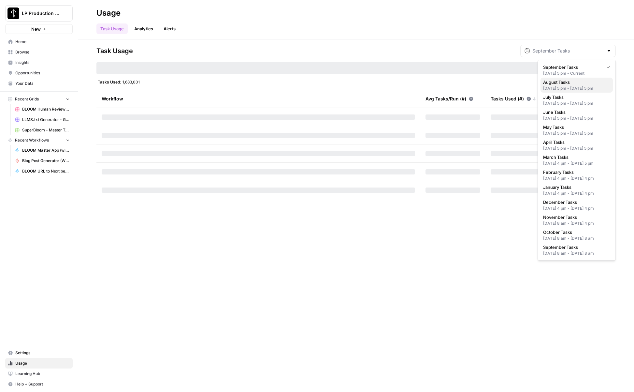
click at [567, 88] on div "Jul 31, 2025 5 pm - Aug 31, 2025 5 pm" at bounding box center [577, 88] width 67 height 6
type input "August Tasks"
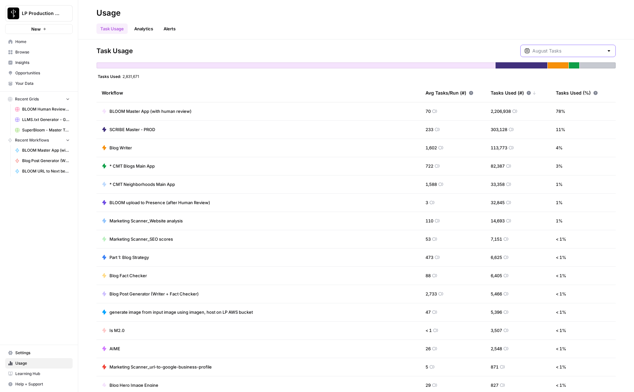
click at [578, 51] on input "text" at bounding box center [568, 51] width 71 height 7
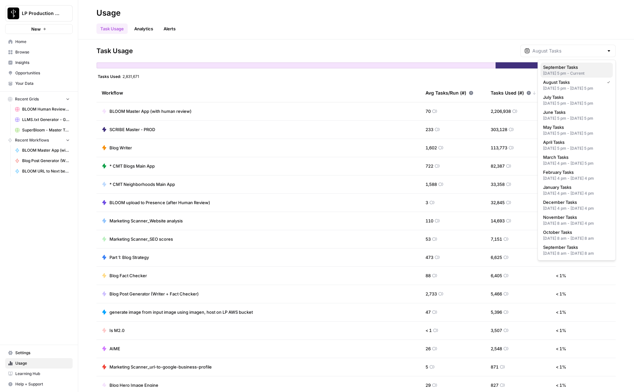
click at [563, 67] on span "September Tasks" at bounding box center [576, 67] width 65 height 7
type input "September Tasks"
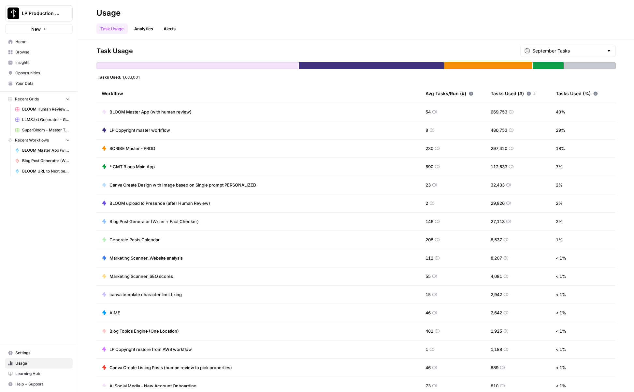
click at [247, 16] on div "Usage" at bounding box center [357, 13] width 520 height 10
click at [45, 150] on span "BLOOM Master App (with human review)" at bounding box center [46, 150] width 48 height 6
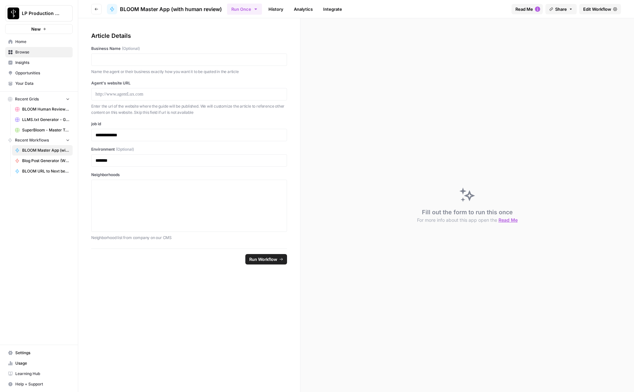
click at [272, 10] on link "History" at bounding box center [276, 9] width 23 height 10
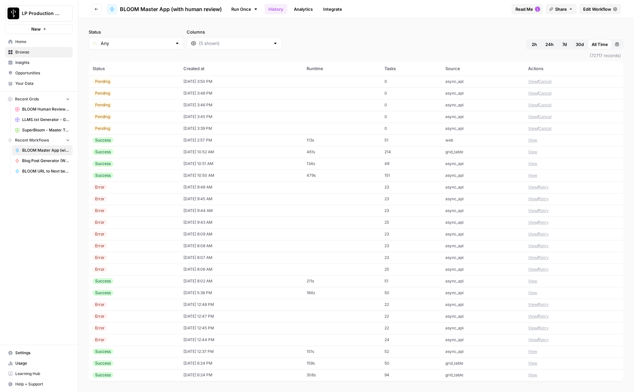
click at [532, 42] on span "2h" at bounding box center [534, 44] width 5 height 7
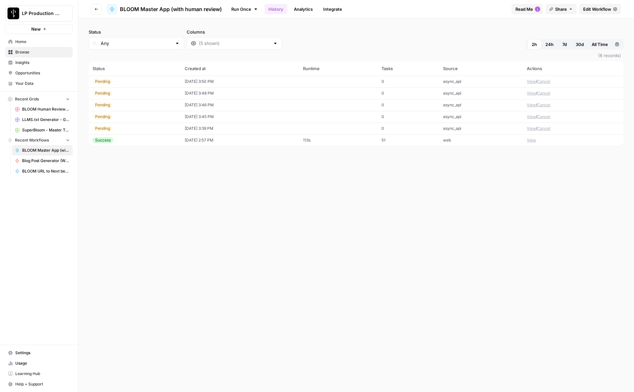
click at [545, 128] on button "Cancel" at bounding box center [544, 129] width 13 height 6
click at [546, 117] on button "Cancel" at bounding box center [546, 117] width 13 height 6
click at [547, 105] on button "Cancel" at bounding box center [546, 105] width 13 height 6
click at [548, 94] on button "Cancel" at bounding box center [546, 93] width 13 height 6
click at [548, 83] on button "Cancel" at bounding box center [546, 82] width 13 height 6
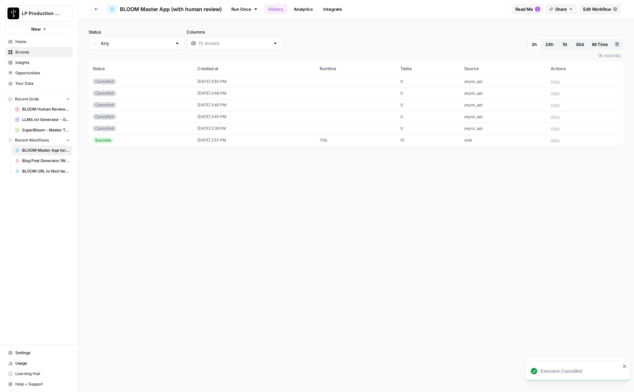
click at [560, 81] on button "View" at bounding box center [555, 82] width 9 height 6
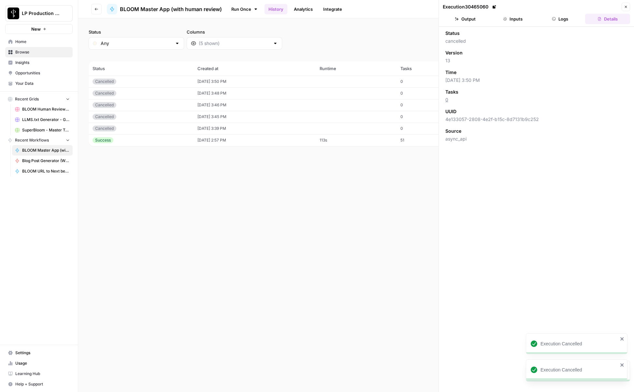
click at [560, 21] on button "Logs" at bounding box center [560, 19] width 45 height 10
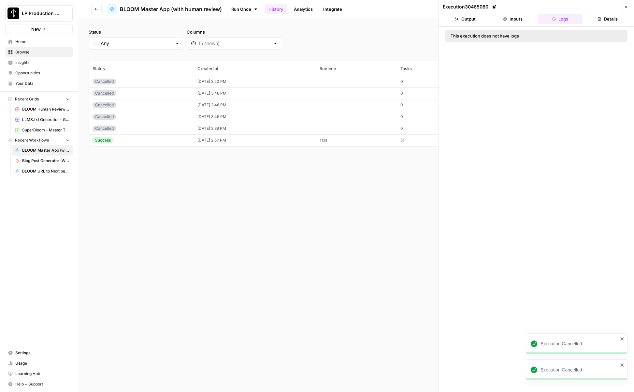
click at [516, 19] on button "Inputs" at bounding box center [513, 19] width 45 height 10
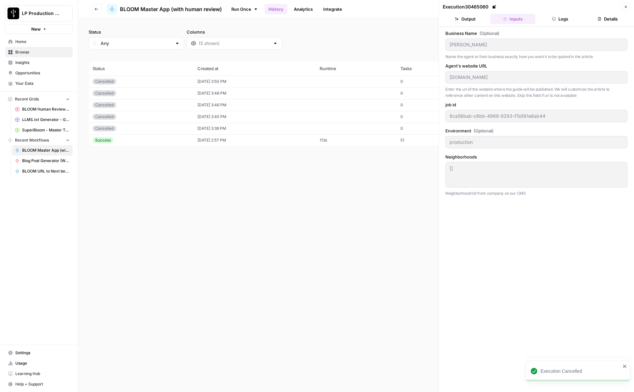
click at [474, 19] on button "Output" at bounding box center [465, 19] width 45 height 10
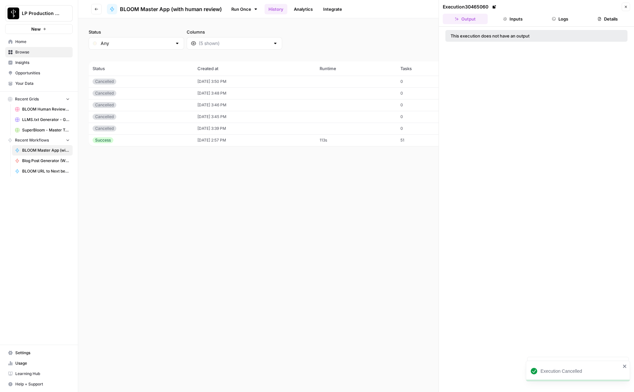
click at [567, 19] on button "Logs" at bounding box center [560, 19] width 45 height 10
click at [527, 20] on button "Inputs" at bounding box center [513, 19] width 45 height 10
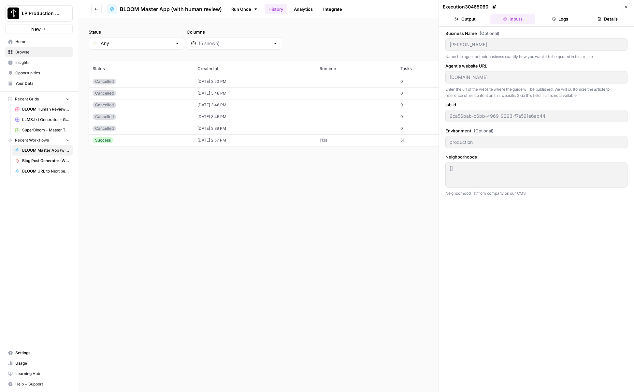
click at [623, 7] on button "Close" at bounding box center [626, 7] width 8 height 8
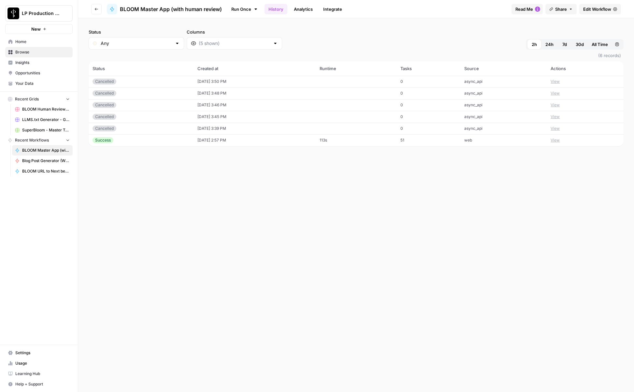
click at [329, 187] on div "Status Any Columns 2h 24h 7d 30d All Time Custom range (6 records) Status Creat…" at bounding box center [356, 205] width 556 height 374
click at [334, 240] on div "Status Any Columns 2h 24h 7d 30d All Time Custom range (6 records) Status Creat…" at bounding box center [356, 205] width 556 height 374
click at [301, 185] on div "Status Any Columns 2h 24h 7d 30d All Time Custom range (6 records) Status Creat…" at bounding box center [356, 205] width 556 height 374
click at [560, 81] on button "View" at bounding box center [555, 82] width 9 height 6
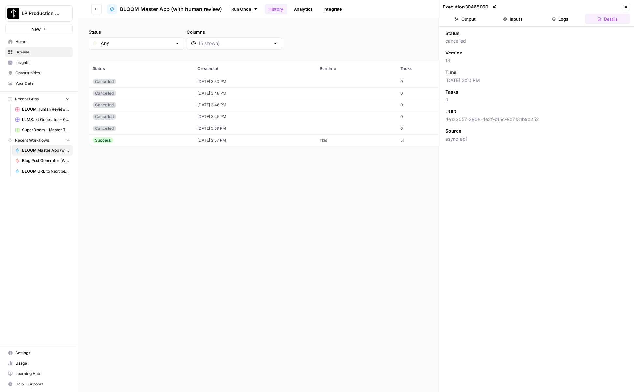
click at [460, 20] on button "Output" at bounding box center [465, 19] width 45 height 10
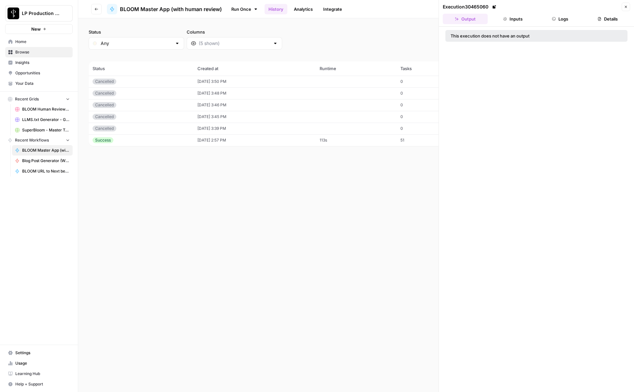
click at [504, 18] on icon "button" at bounding box center [505, 19] width 4 height 4
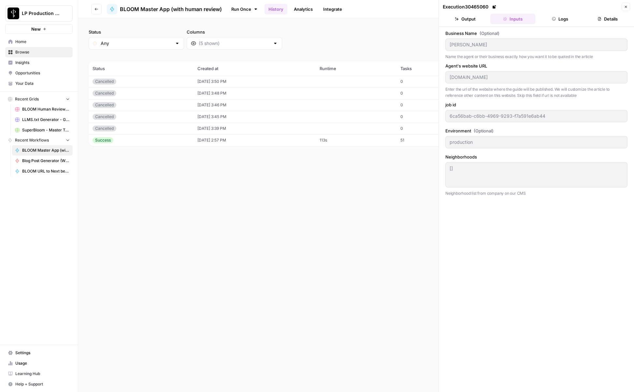
click at [569, 19] on button "Logs" at bounding box center [560, 19] width 45 height 10
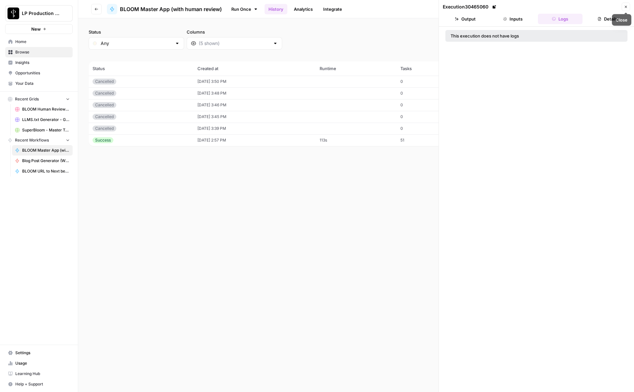
click at [623, 3] on button "Close" at bounding box center [626, 7] width 8 height 8
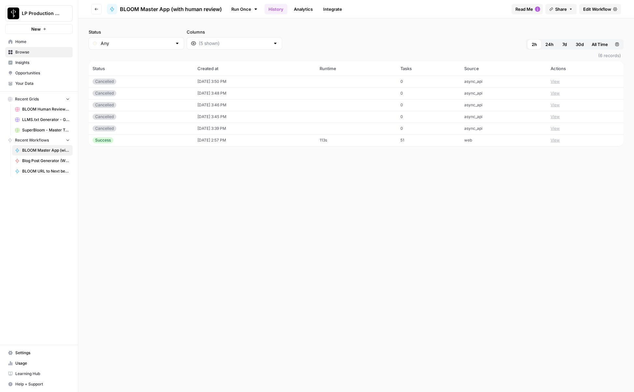
click at [560, 91] on button "View" at bounding box center [555, 93] width 9 height 6
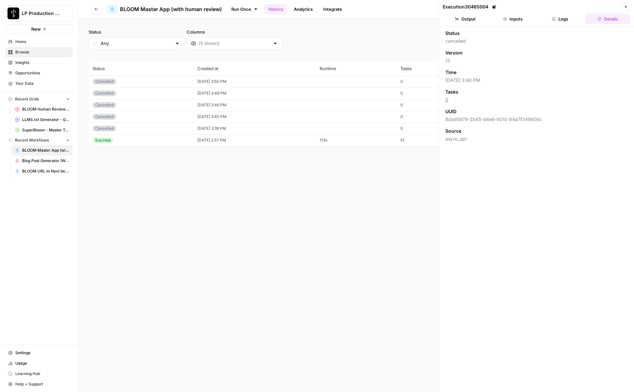
click at [563, 16] on button "Logs" at bounding box center [560, 19] width 45 height 10
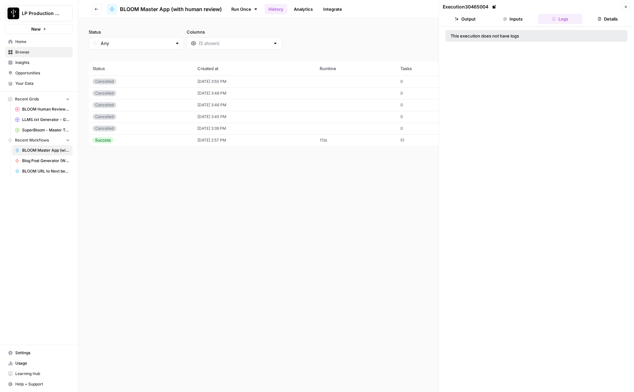
click at [518, 14] on button "Inputs" at bounding box center [513, 19] width 45 height 10
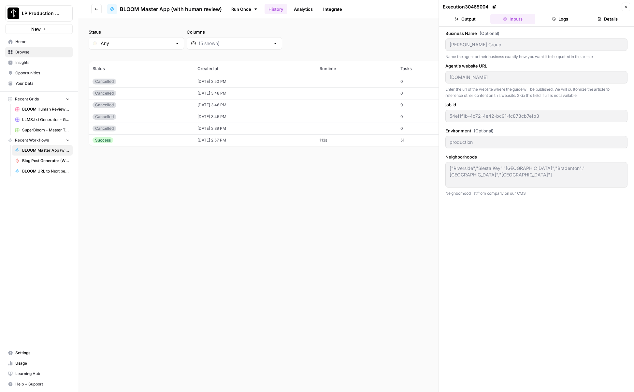
click at [475, 18] on button "Output" at bounding box center [465, 19] width 45 height 10
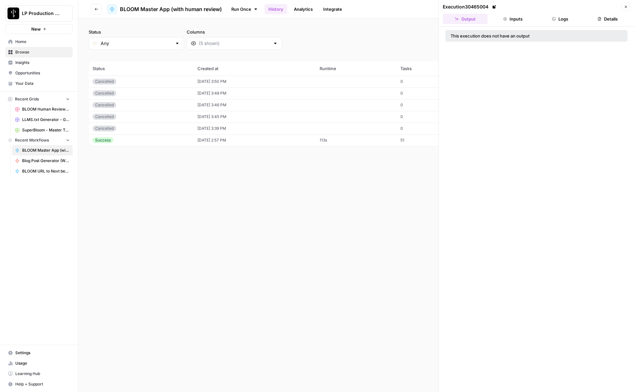
click at [623, 6] on icon "button" at bounding box center [626, 7] width 4 height 4
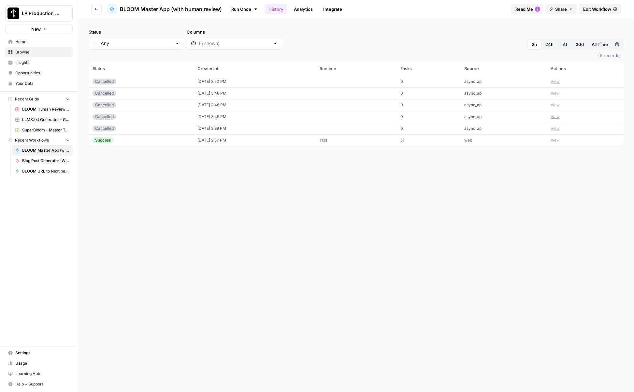
click at [338, 265] on div "Status Any Columns 2h 24h 7d 30d All Time Custom range (6 records) Status Creat…" at bounding box center [356, 205] width 556 height 374
click at [200, 250] on div "Status Any Columns 2h 24h 7d 30d All Time Custom range (6 records) Status Creat…" at bounding box center [356, 205] width 556 height 374
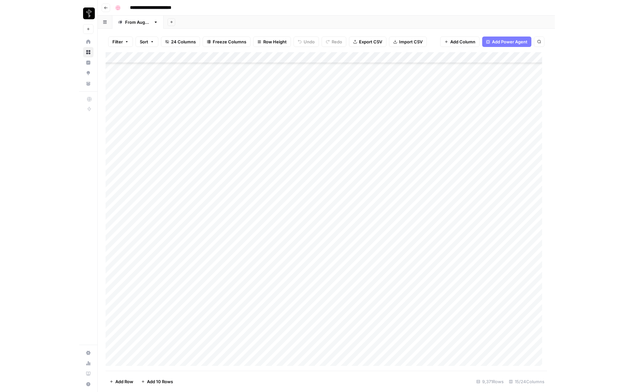
scroll to position [103591, 0]
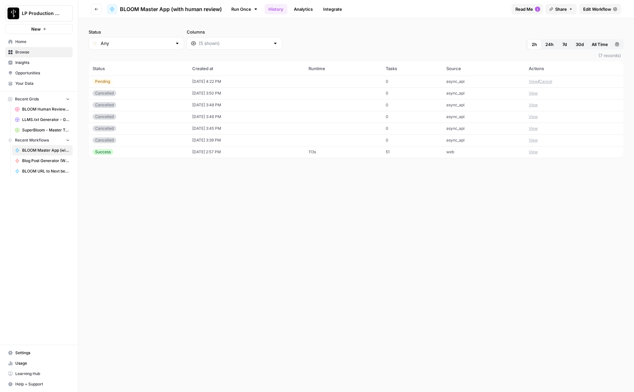
click at [532, 81] on button "View" at bounding box center [533, 82] width 9 height 6
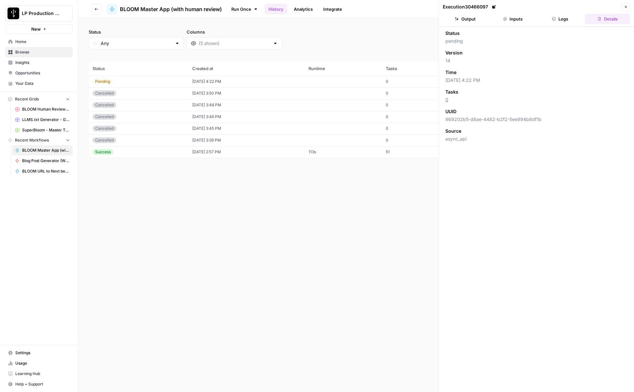
click at [560, 16] on button "Logs" at bounding box center [560, 19] width 45 height 10
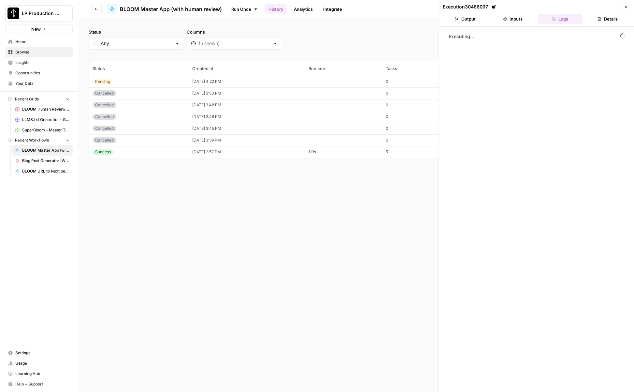
click at [500, 27] on div "Executing..." at bounding box center [536, 209] width 195 height 365
click at [516, 15] on button "Inputs" at bounding box center [513, 19] width 45 height 10
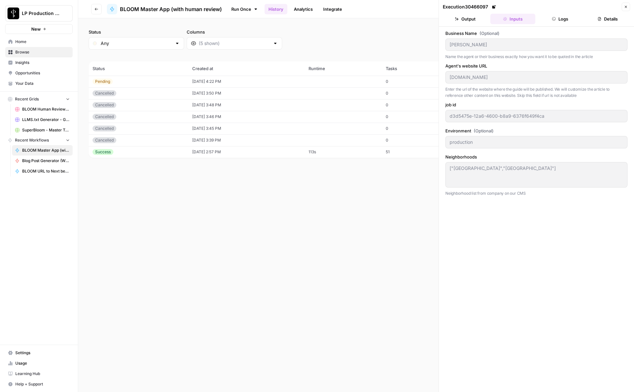
click at [557, 19] on button "Logs" at bounding box center [560, 19] width 45 height 10
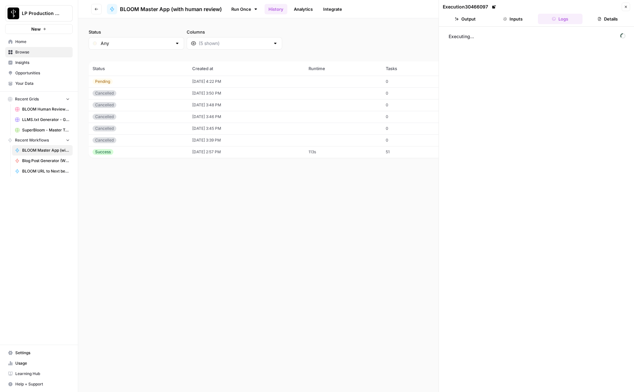
click at [470, 20] on button "Output" at bounding box center [465, 19] width 45 height 10
click at [509, 17] on button "Inputs" at bounding box center [513, 19] width 45 height 10
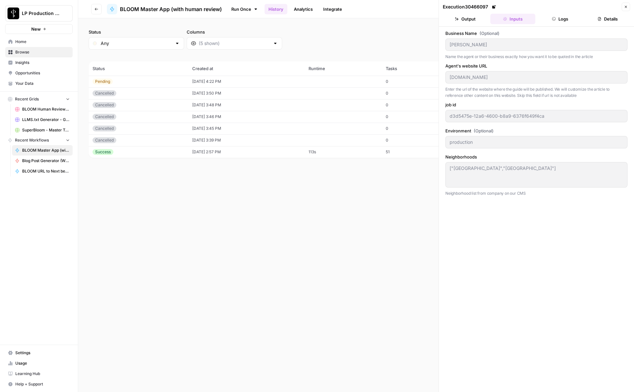
click at [560, 18] on button "Logs" at bounding box center [560, 19] width 45 height 10
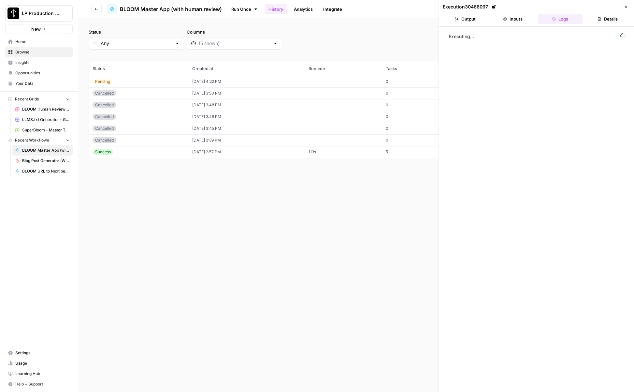
click at [466, 19] on button "Output" at bounding box center [465, 19] width 45 height 10
drag, startPoint x: 515, startPoint y: 18, endPoint x: 560, endPoint y: 18, distance: 45.0
click at [515, 18] on button "Inputs" at bounding box center [513, 19] width 45 height 10
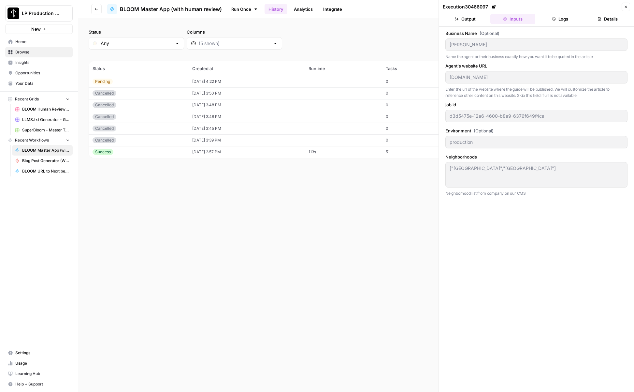
click at [560, 17] on button "Logs" at bounding box center [560, 19] width 45 height 10
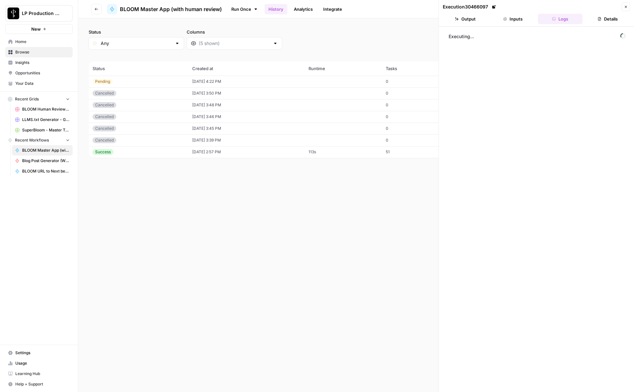
click at [531, 259] on div "Executing..." at bounding box center [537, 209] width 182 height 359
click at [610, 15] on button "Details" at bounding box center [608, 19] width 45 height 10
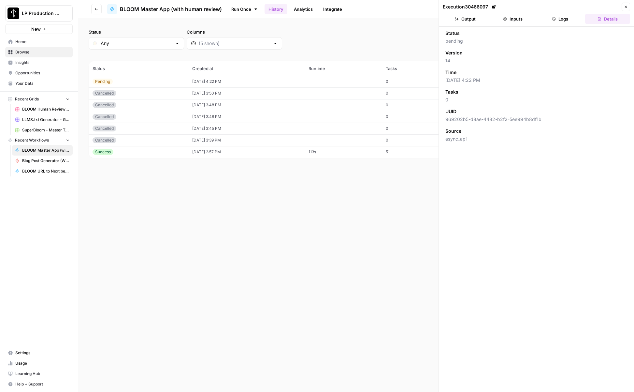
click at [564, 16] on button "Logs" at bounding box center [560, 19] width 45 height 10
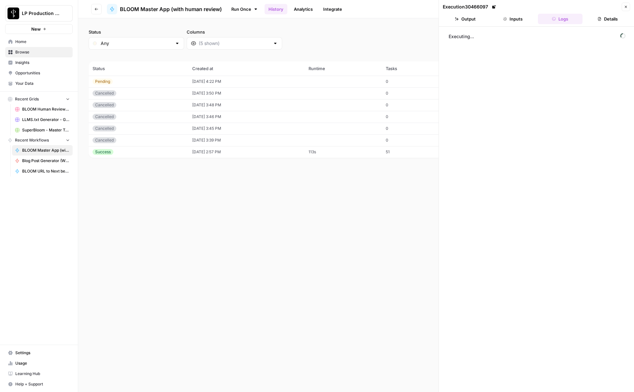
click at [520, 16] on button "Inputs" at bounding box center [513, 19] width 45 height 10
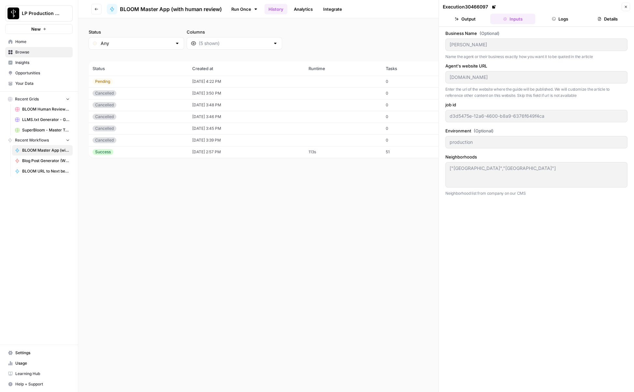
click at [462, 20] on button "Output" at bounding box center [465, 19] width 45 height 10
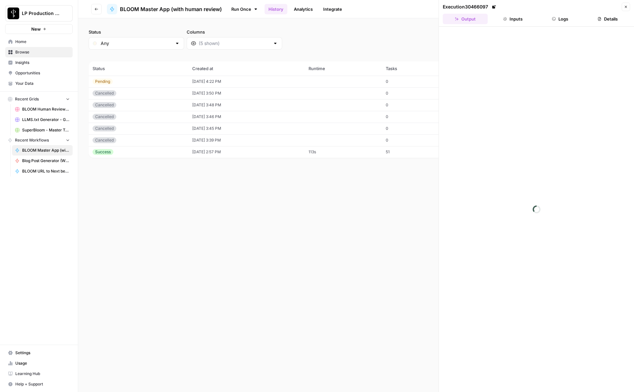
click at [574, 19] on button "Logs" at bounding box center [560, 19] width 45 height 10
click at [601, 18] on icon "button" at bounding box center [600, 19] width 4 height 4
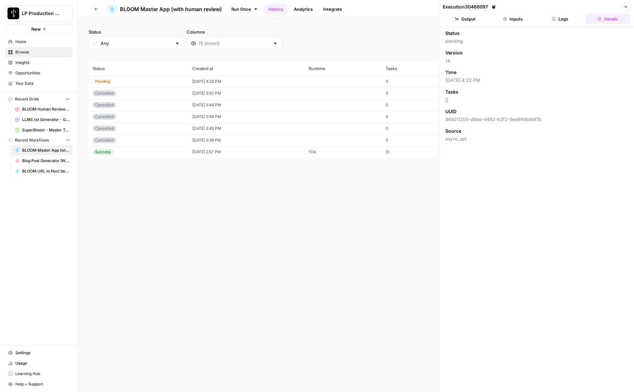
drag, startPoint x: 522, startPoint y: 19, endPoint x: 557, endPoint y: 17, distance: 34.6
click at [522, 19] on button "Inputs" at bounding box center [513, 19] width 45 height 10
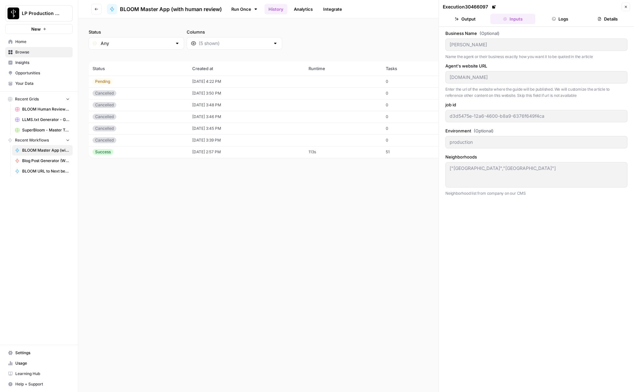
drag, startPoint x: 574, startPoint y: 15, endPoint x: 582, endPoint y: 15, distance: 7.2
click at [574, 15] on button "Logs" at bounding box center [560, 19] width 45 height 10
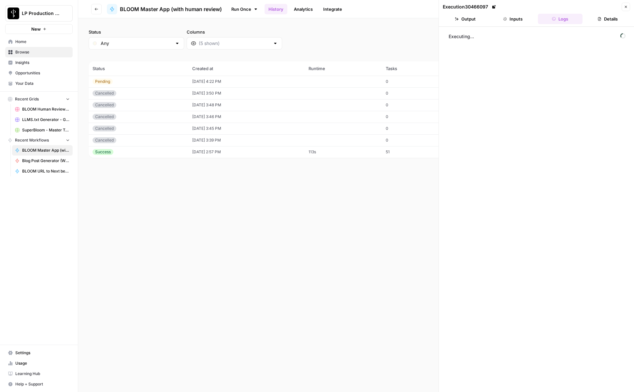
click at [599, 22] on button "Details" at bounding box center [608, 19] width 45 height 10
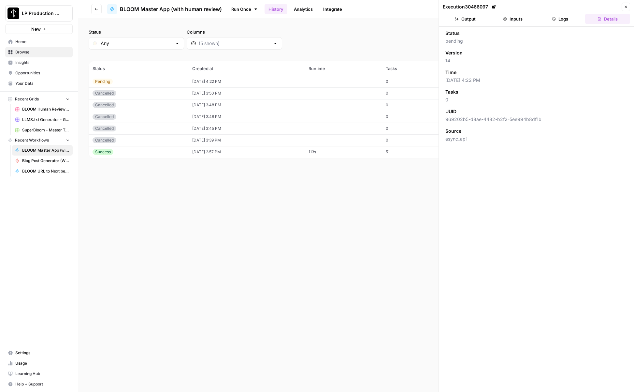
click at [567, 19] on button "Logs" at bounding box center [560, 19] width 45 height 10
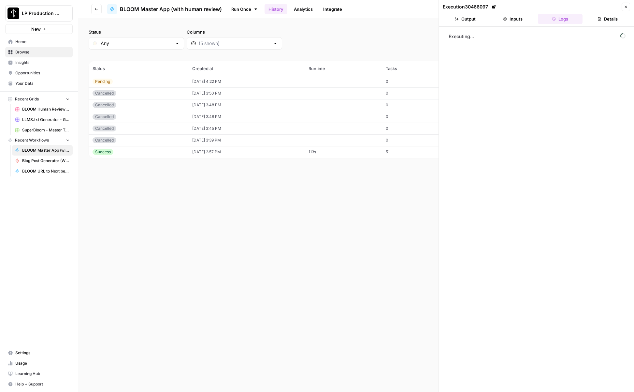
drag, startPoint x: 526, startPoint y: 113, endPoint x: 528, endPoint y: 58, distance: 54.5
click at [526, 113] on div "Executing..." at bounding box center [537, 209] width 182 height 359
click at [514, 16] on button "Inputs" at bounding box center [513, 19] width 45 height 10
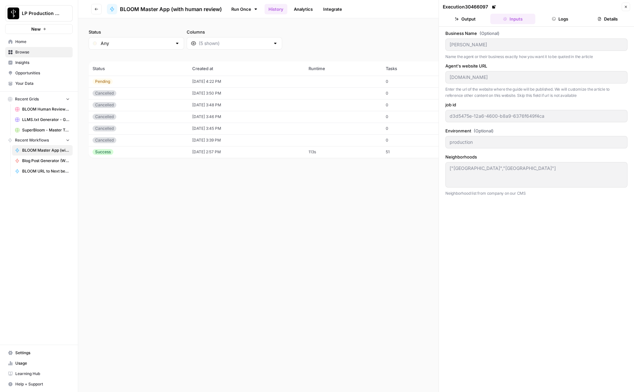
click at [605, 20] on button "Details" at bounding box center [608, 19] width 45 height 10
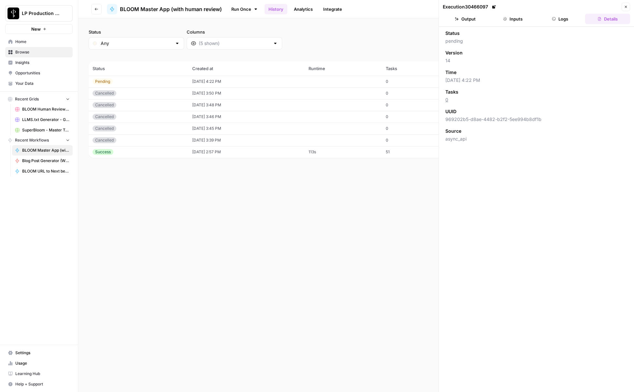
click at [468, 16] on button "Output" at bounding box center [465, 19] width 45 height 10
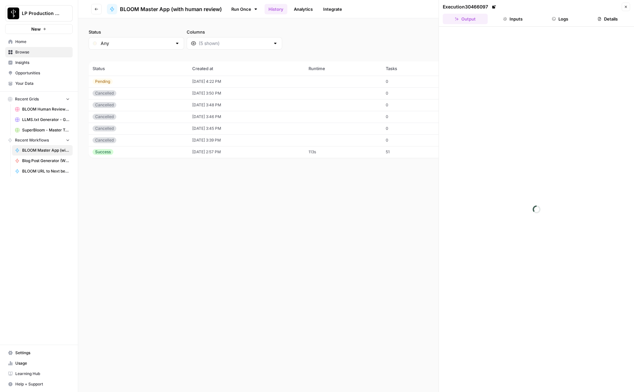
drag, startPoint x: 520, startPoint y: 17, endPoint x: 527, endPoint y: 17, distance: 7.5
click at [520, 17] on button "Inputs" at bounding box center [513, 19] width 45 height 10
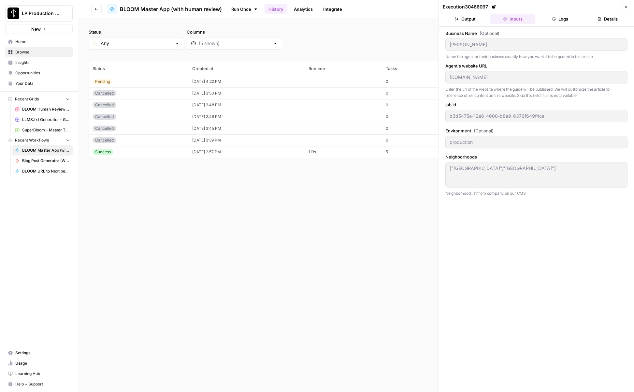
drag, startPoint x: 562, startPoint y: 17, endPoint x: 566, endPoint y: 16, distance: 4.3
click at [562, 16] on button "Logs" at bounding box center [560, 19] width 45 height 10
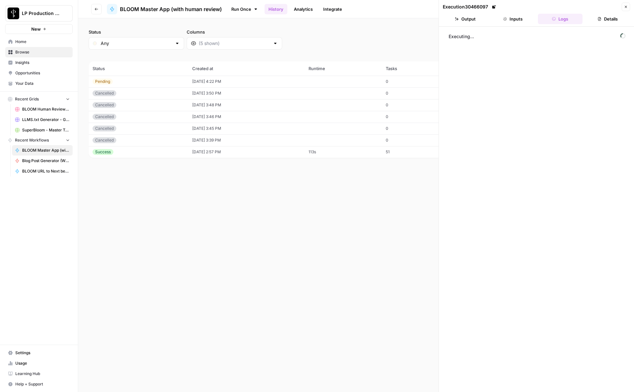
drag, startPoint x: 595, startPoint y: 19, endPoint x: 616, endPoint y: 13, distance: 22.1
click at [595, 19] on button "Details" at bounding box center [608, 19] width 45 height 10
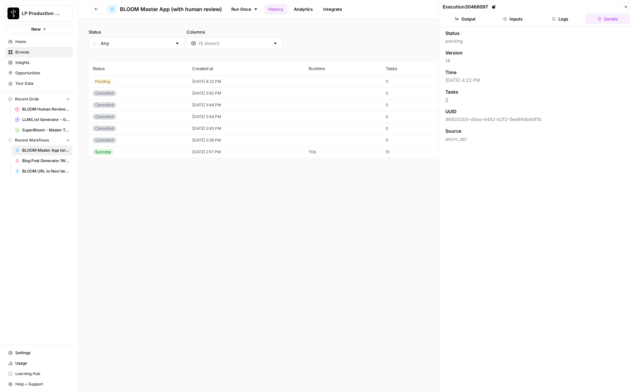
click at [626, 7] on icon "button" at bounding box center [626, 7] width 4 height 4
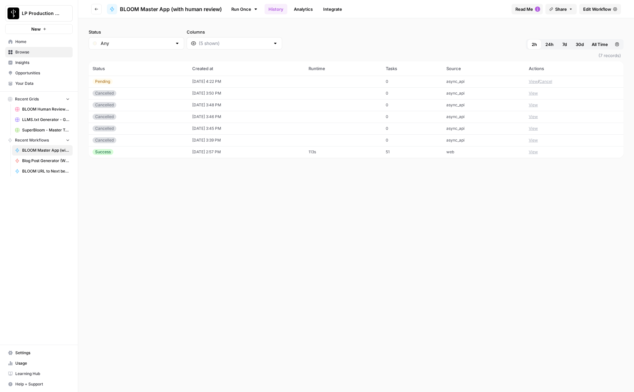
click at [550, 81] on button "Cancel" at bounding box center [546, 82] width 13 height 6
click at [335, 238] on div "Status Any Columns 2h 24h 7d 30d All Time Custom range (7 records) Status Creat…" at bounding box center [356, 205] width 556 height 374
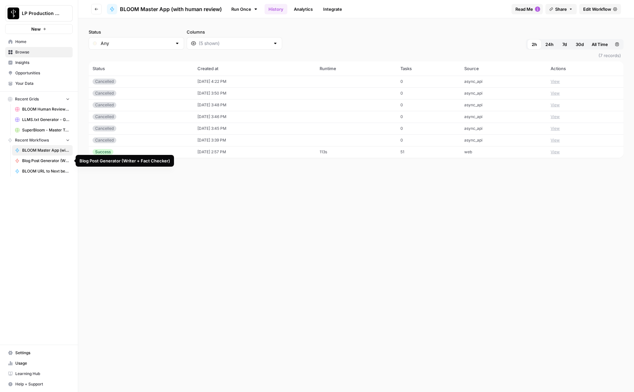
click at [40, 160] on span "Blog Post Generator (Writer + Fact Checker)" at bounding box center [46, 161] width 48 height 6
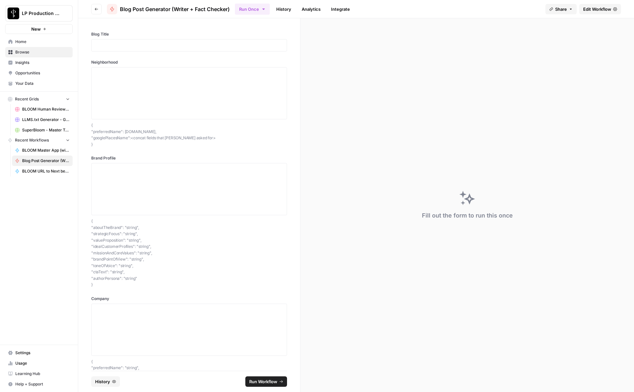
click at [294, 7] on link "History" at bounding box center [284, 9] width 23 height 10
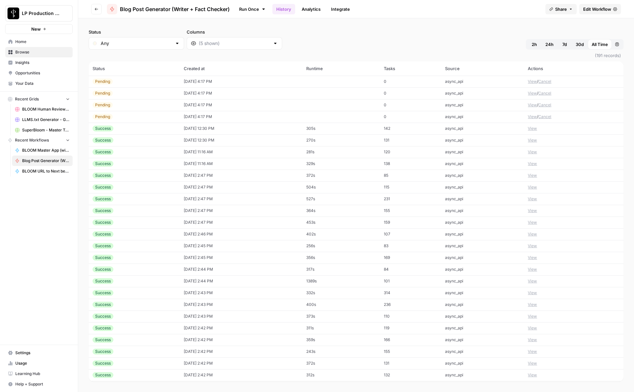
click at [535, 44] on span "2h" at bounding box center [534, 44] width 5 height 7
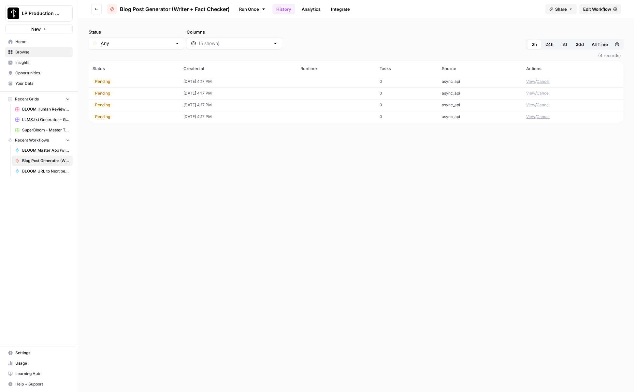
click at [528, 245] on div "Status Any Columns 2h 24h 7d 30d All Time Custom range (4 records) Status Creat…" at bounding box center [356, 205] width 556 height 374
click at [529, 81] on button "View" at bounding box center [531, 82] width 9 height 6
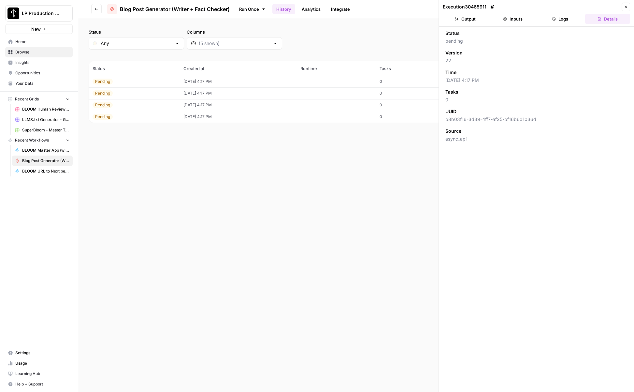
click at [575, 18] on button "Logs" at bounding box center [560, 19] width 45 height 10
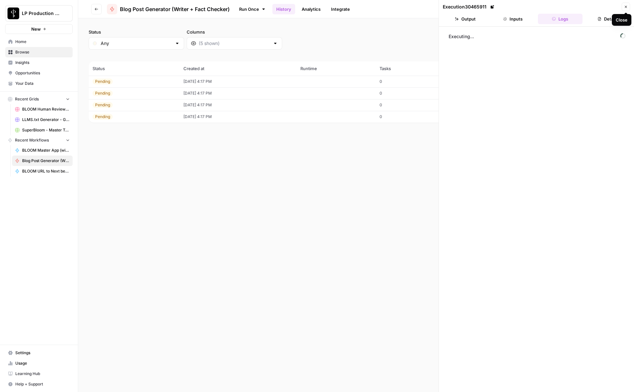
click at [629, 7] on button "Close" at bounding box center [626, 7] width 8 height 8
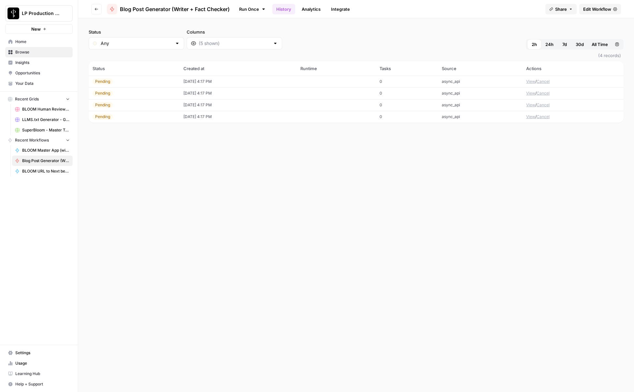
click at [467, 257] on div "Status Any Columns 2h 24h 7d 30d All Time Custom range (4 records) Status Creat…" at bounding box center [356, 205] width 556 height 374
click at [35, 384] on span "Help + Support" at bounding box center [42, 384] width 54 height 6
click at [97, 367] on link "Docs" at bounding box center [105, 370] width 57 height 10
